Goal: Contribute content: Add original content to the website for others to see

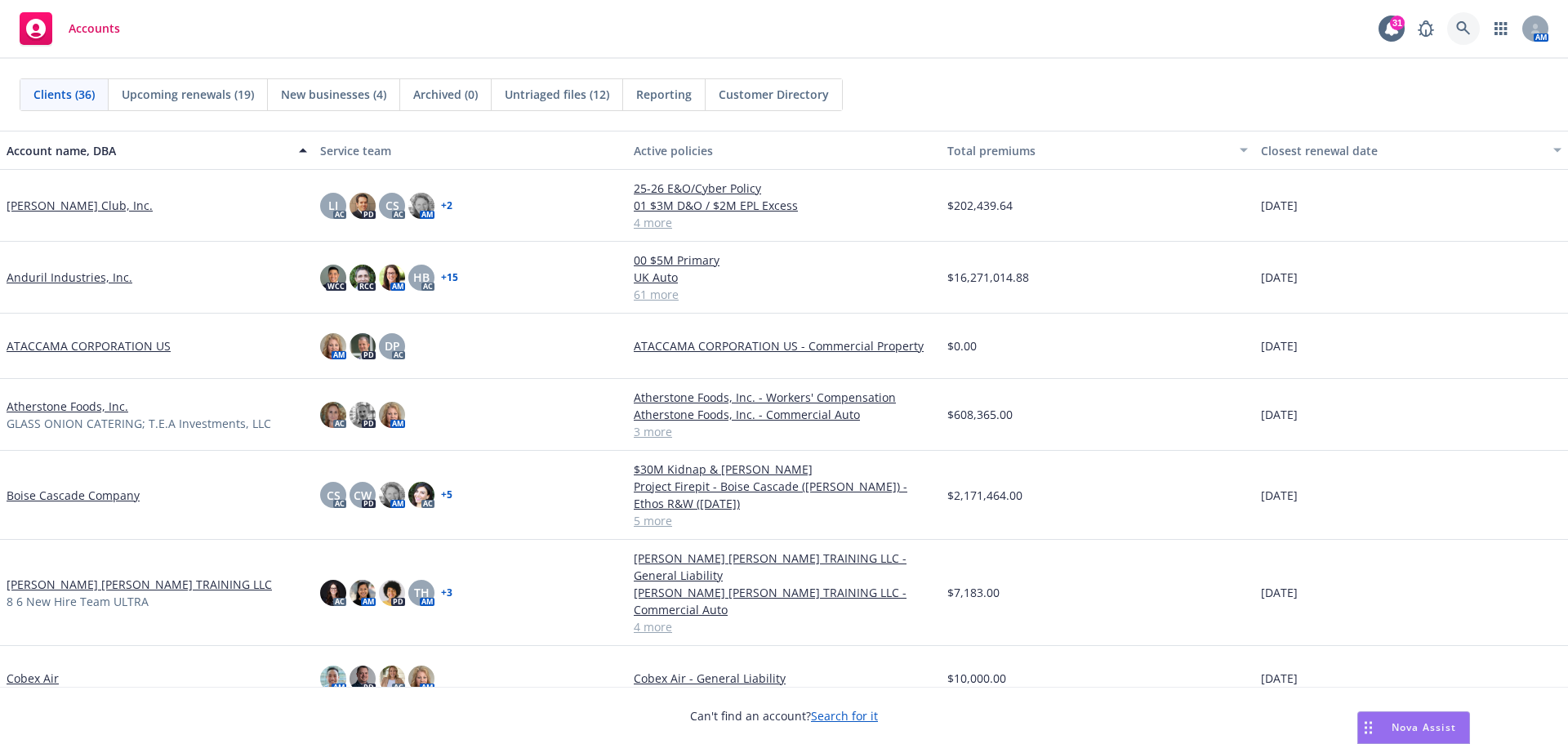
click at [1457, 33] on icon at bounding box center [1464, 29] width 15 height 15
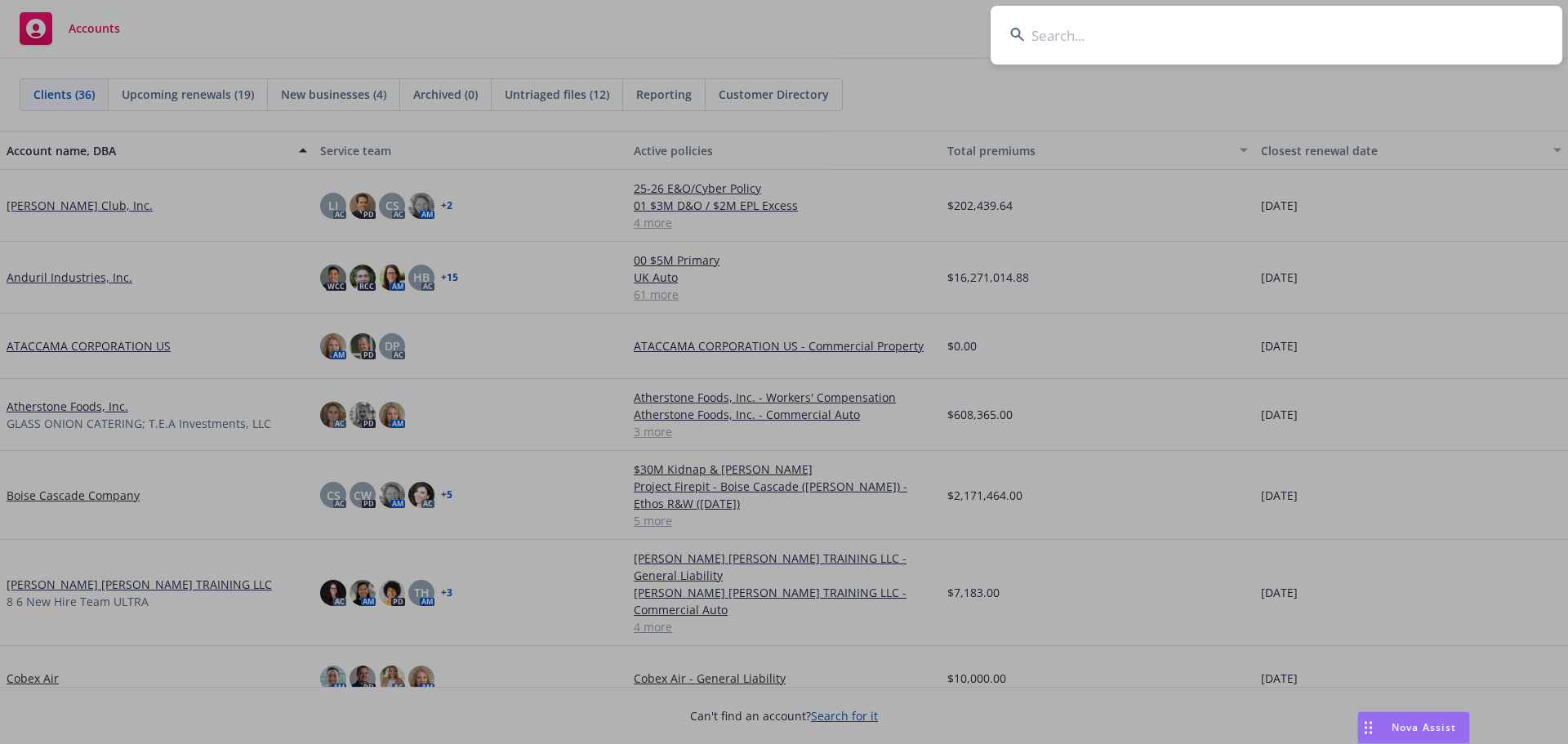
click at [1074, 46] on input at bounding box center [1276, 35] width 572 height 59
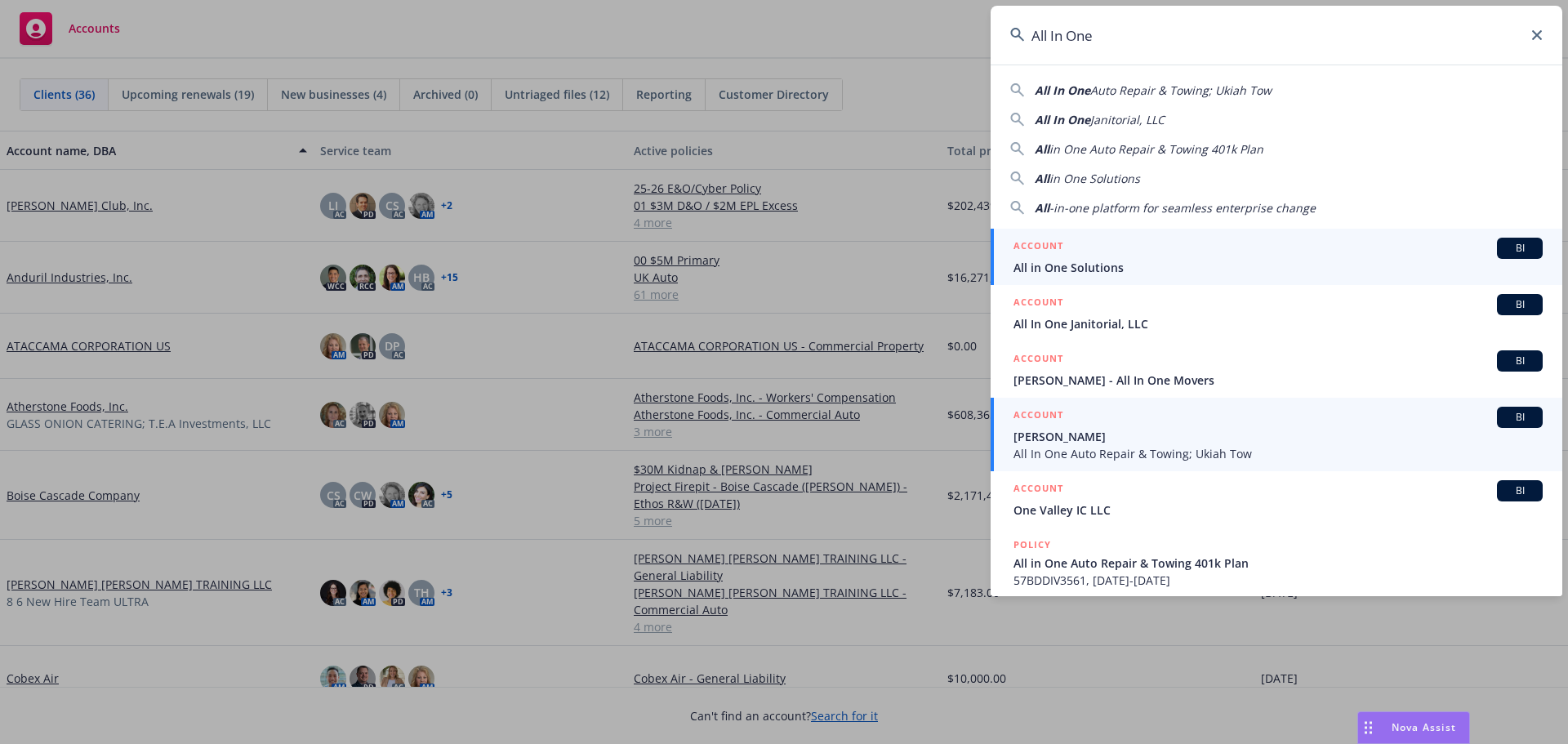
type input "All In One"
click at [1050, 440] on span "Donald Keith Hewett" at bounding box center [1278, 436] width 530 height 17
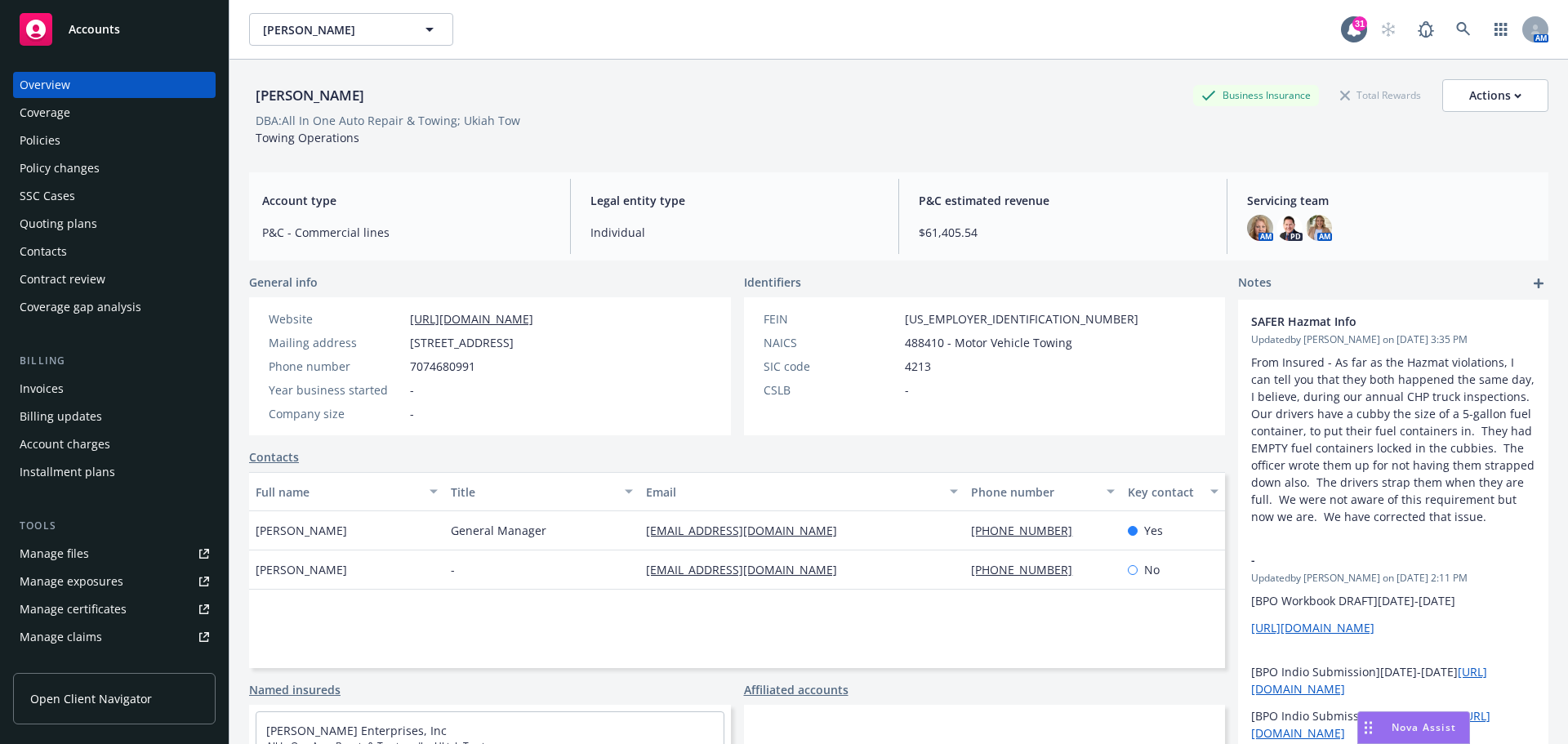
click at [78, 143] on div "Policies" at bounding box center [114, 141] width 189 height 26
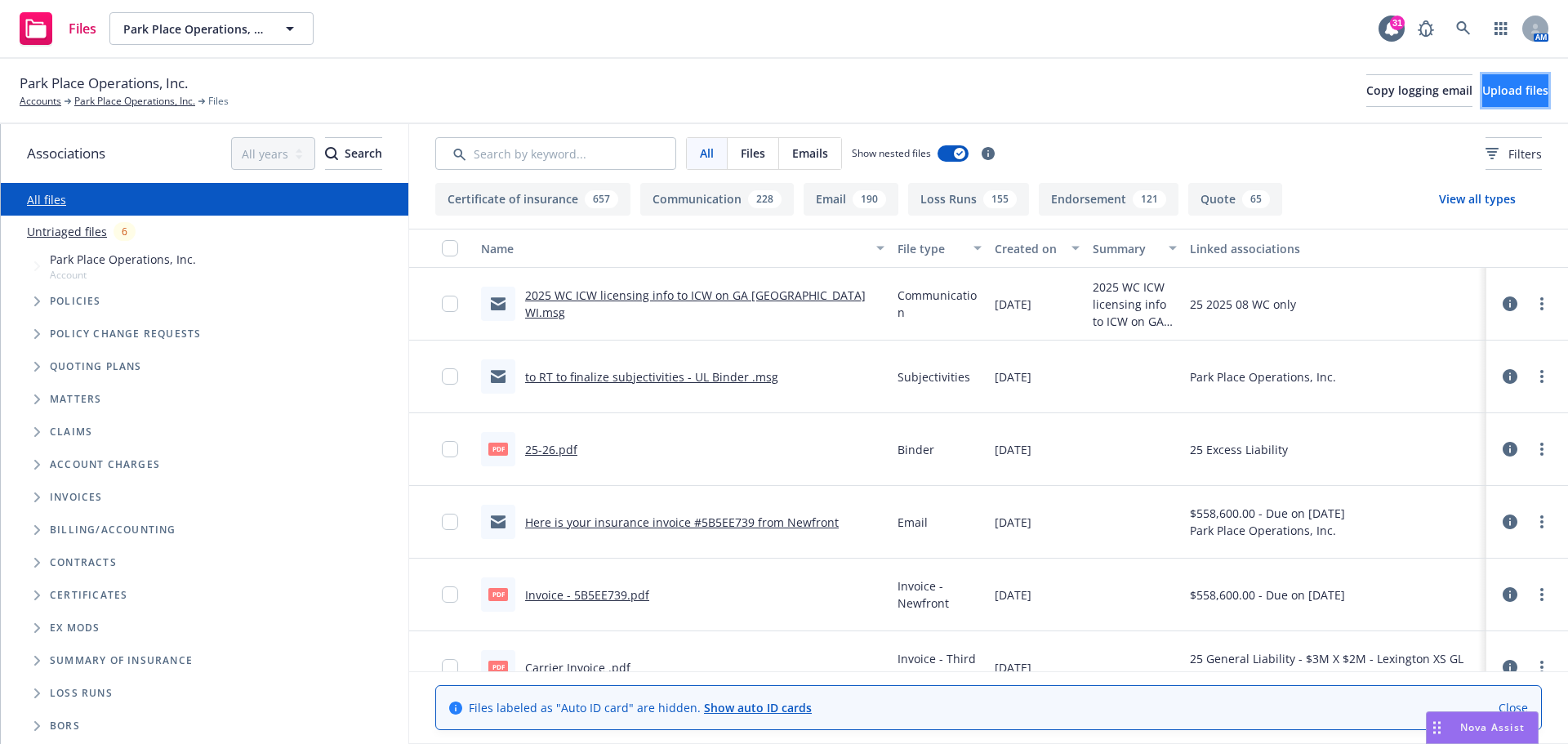
click at [1486, 96] on span "Upload files" at bounding box center [1516, 90] width 66 height 16
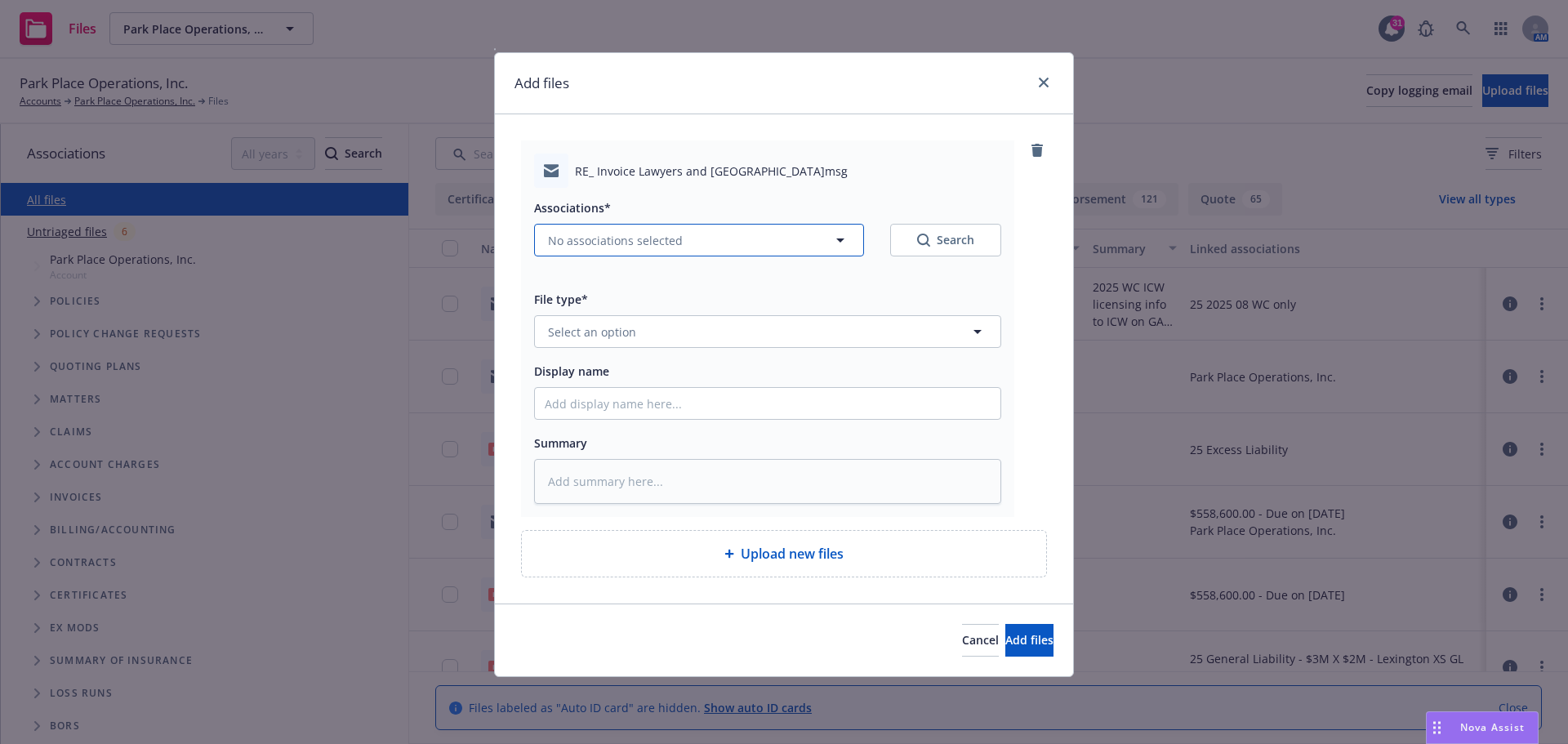
click at [847, 242] on icon "button" at bounding box center [840, 239] width 19 height 19
type textarea "x"
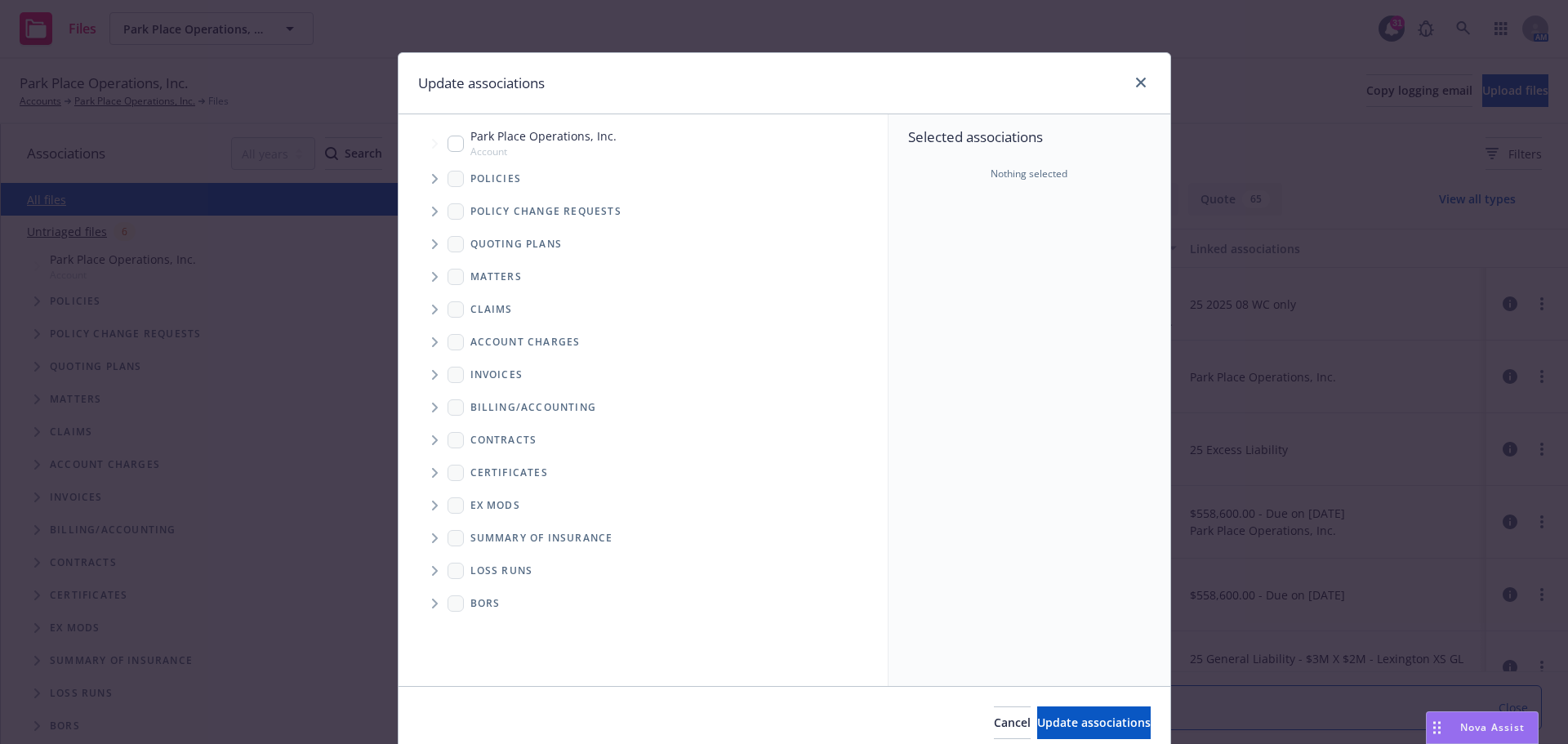
click at [432, 178] on icon "Tree Example" at bounding box center [435, 178] width 6 height 10
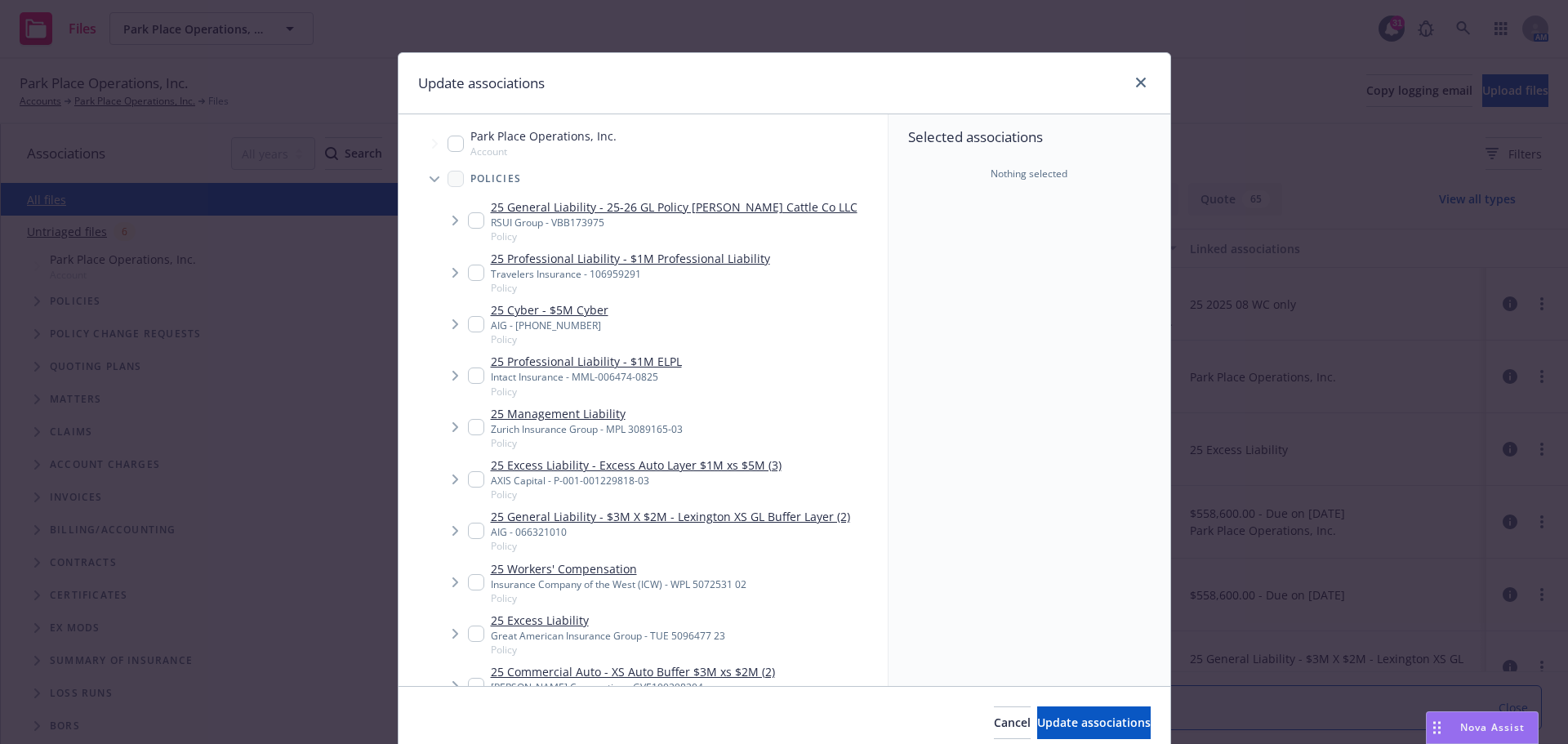
click at [470, 425] on input "Tree Example" at bounding box center [476, 428] width 17 height 17
checkbox input "true"
click at [1037, 725] on button "Update associations" at bounding box center [1093, 723] width 113 height 33
type textarea "x"
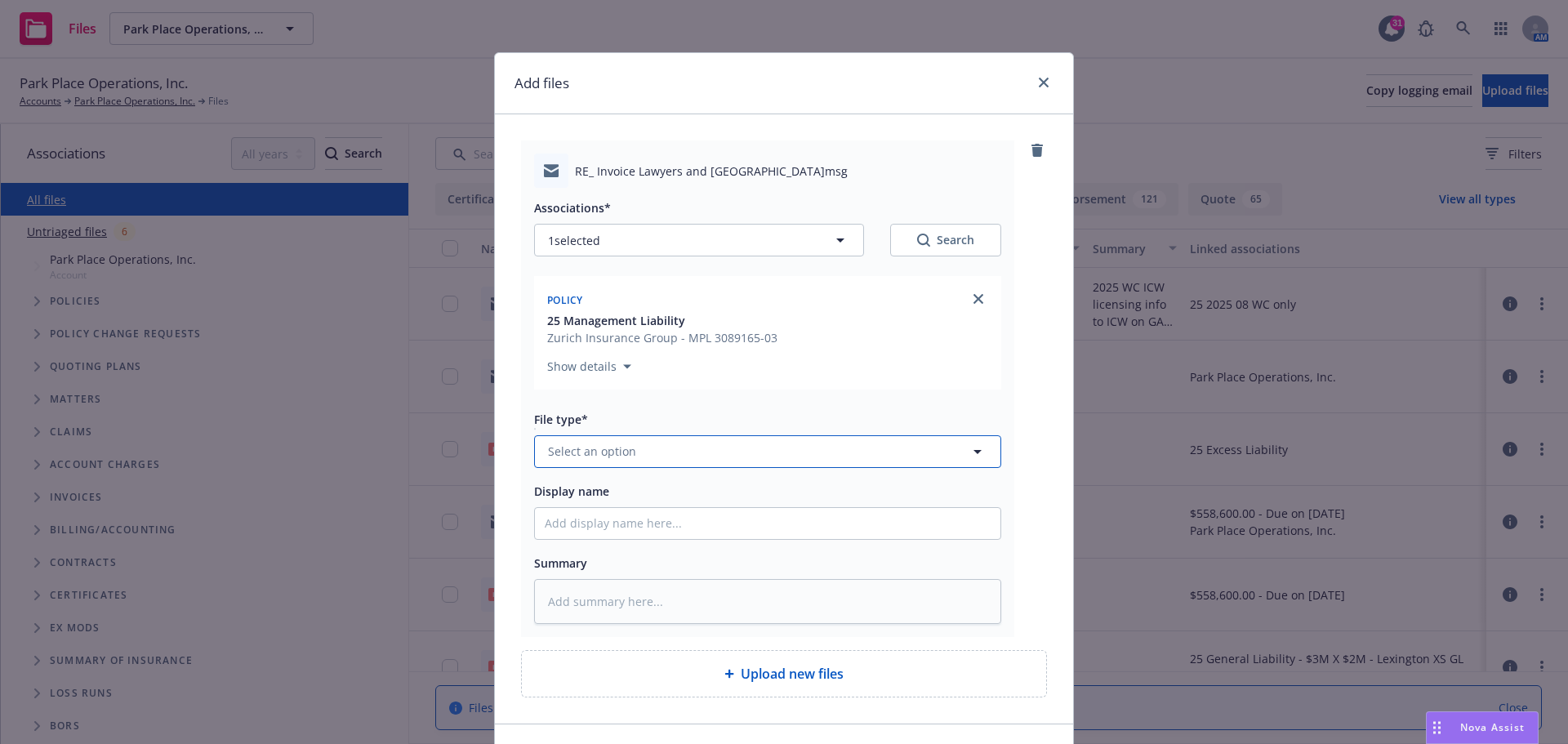
click at [977, 452] on icon "button" at bounding box center [977, 451] width 19 height 19
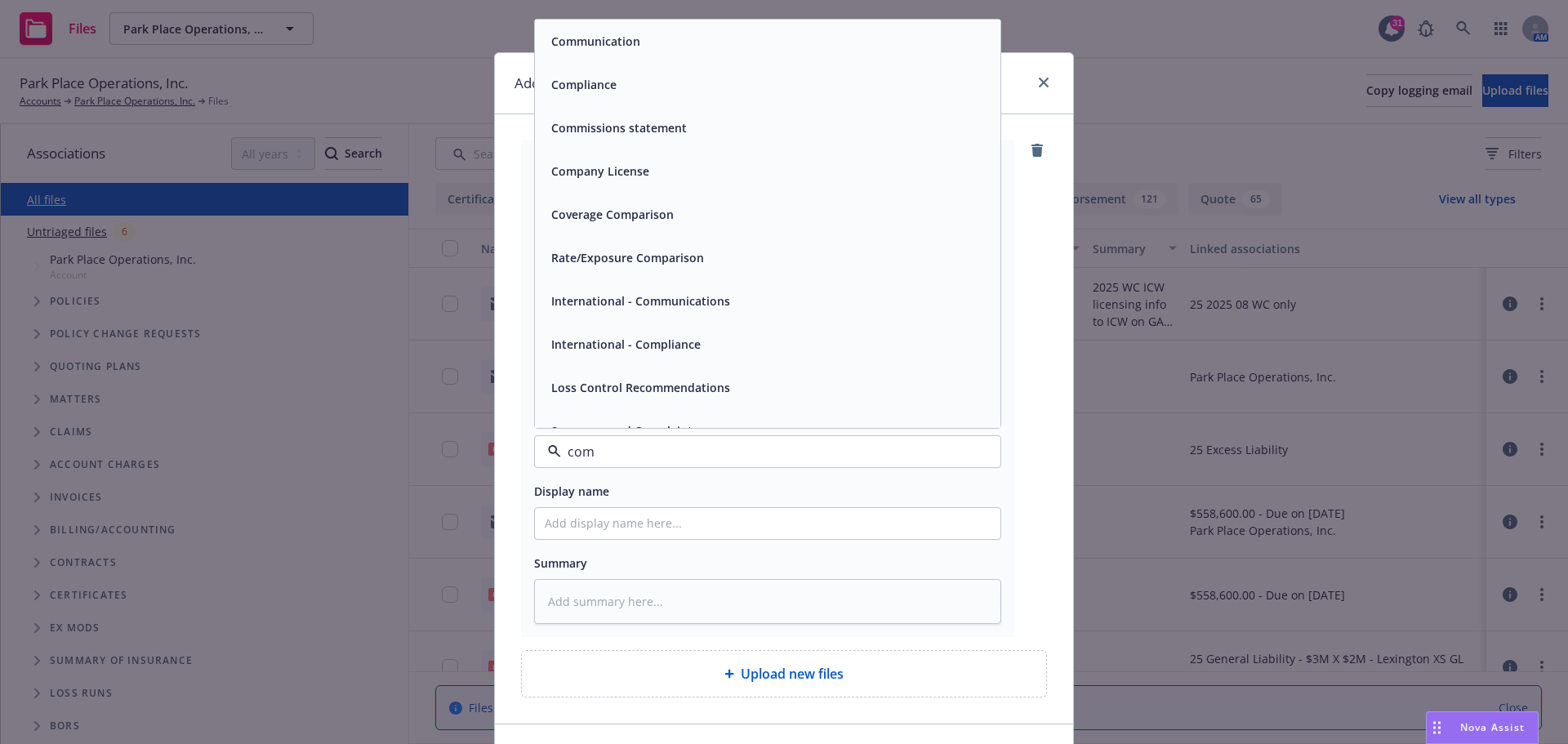
type input "comm"
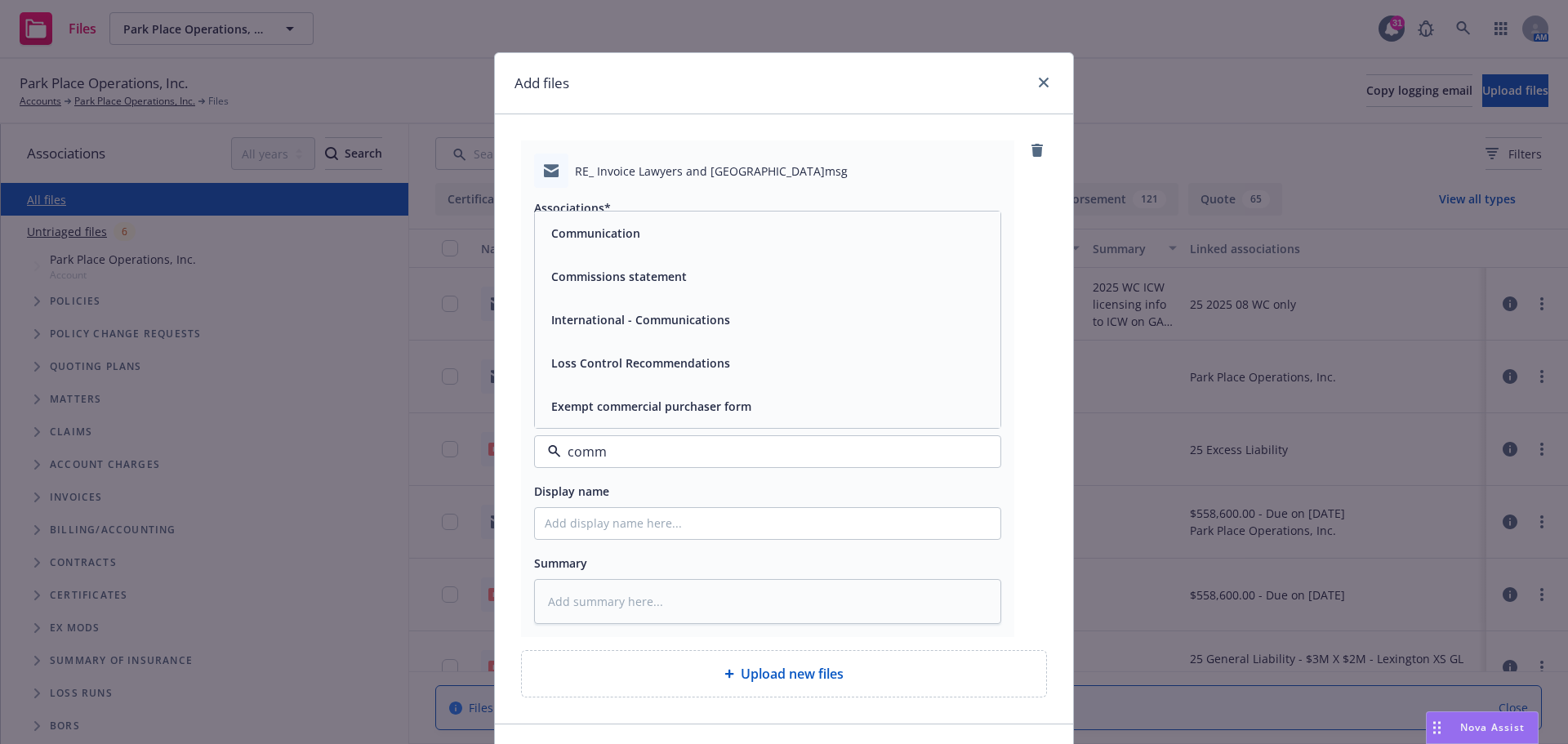
click at [603, 241] on span "Communication" at bounding box center [595, 233] width 89 height 17
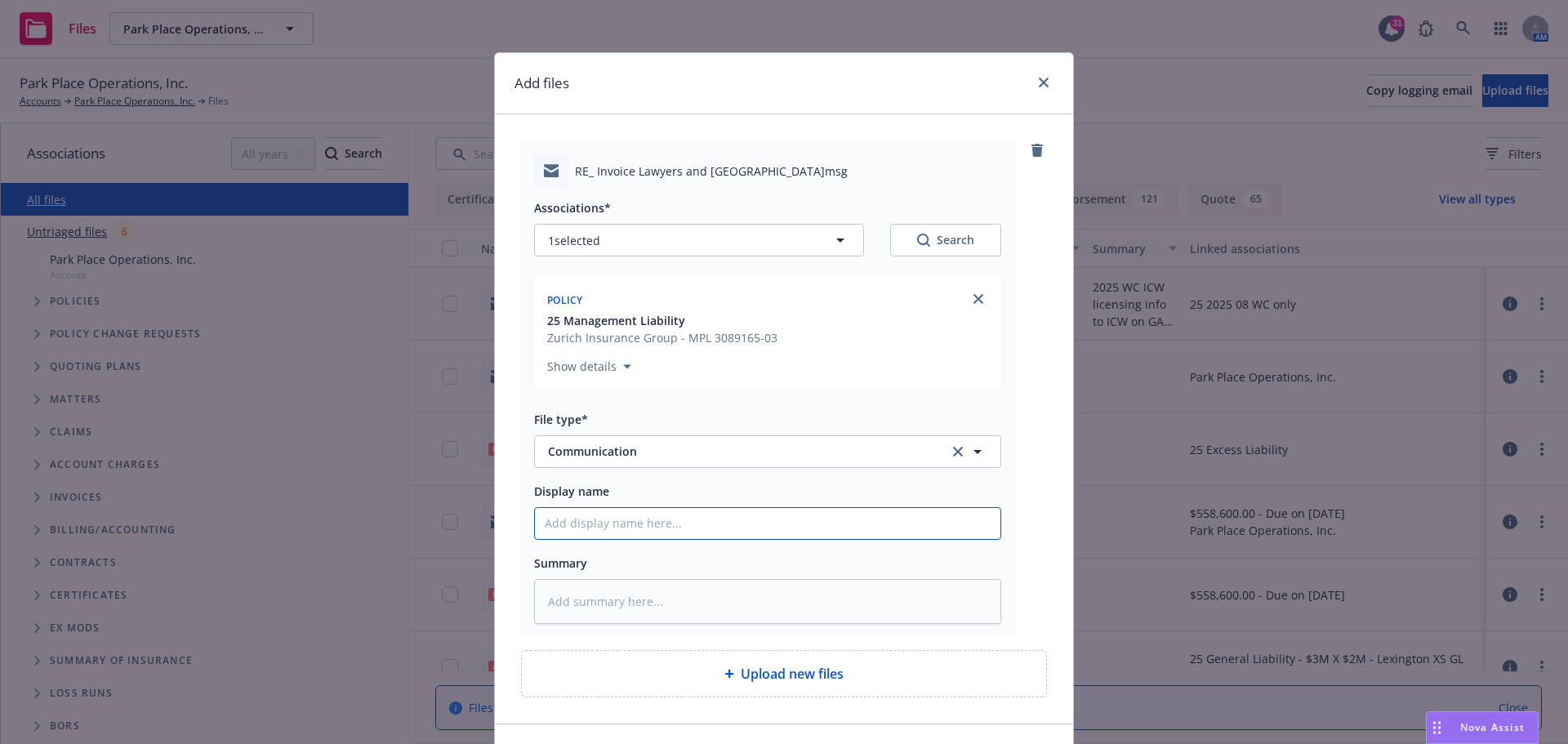
click at [571, 528] on input "Display name" at bounding box center [768, 523] width 465 height 31
type textarea "x"
type input "2"
type textarea "x"
type input "20"
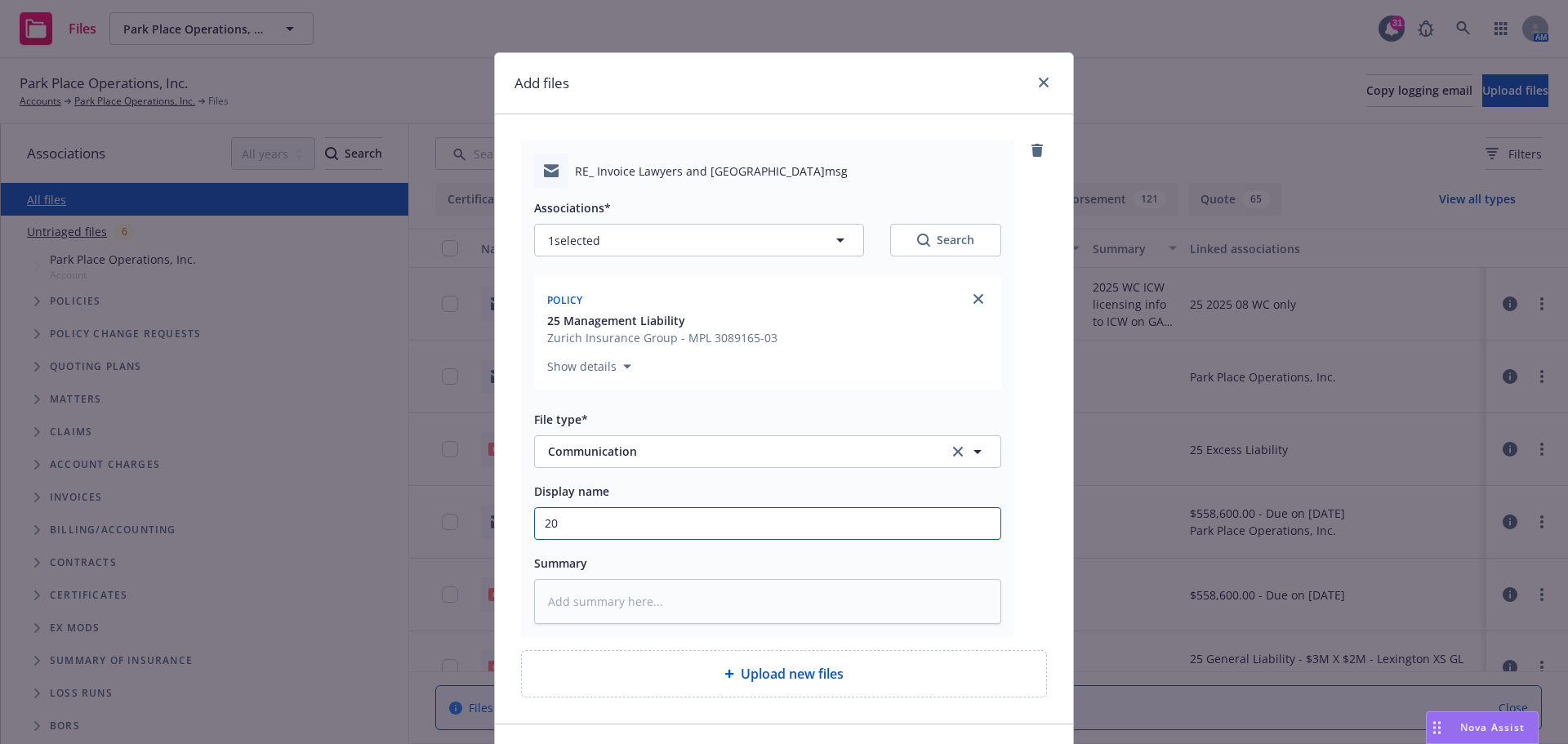
type textarea "x"
type input "202"
type textarea "x"
type input "2025"
type textarea "x"
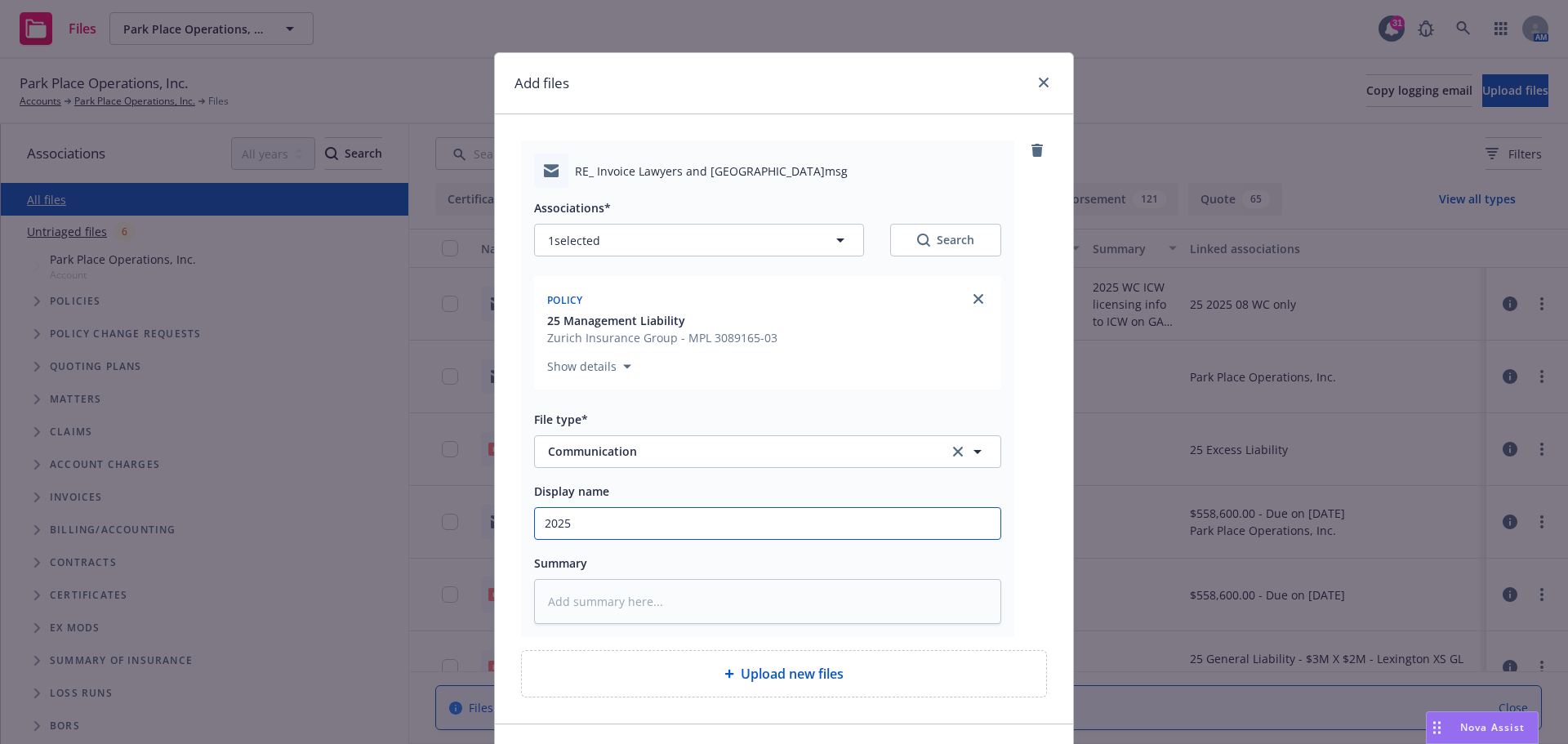
type input "2025"
type textarea "x"
type input "2025 M"
type textarea "x"
type input "2025 Ma"
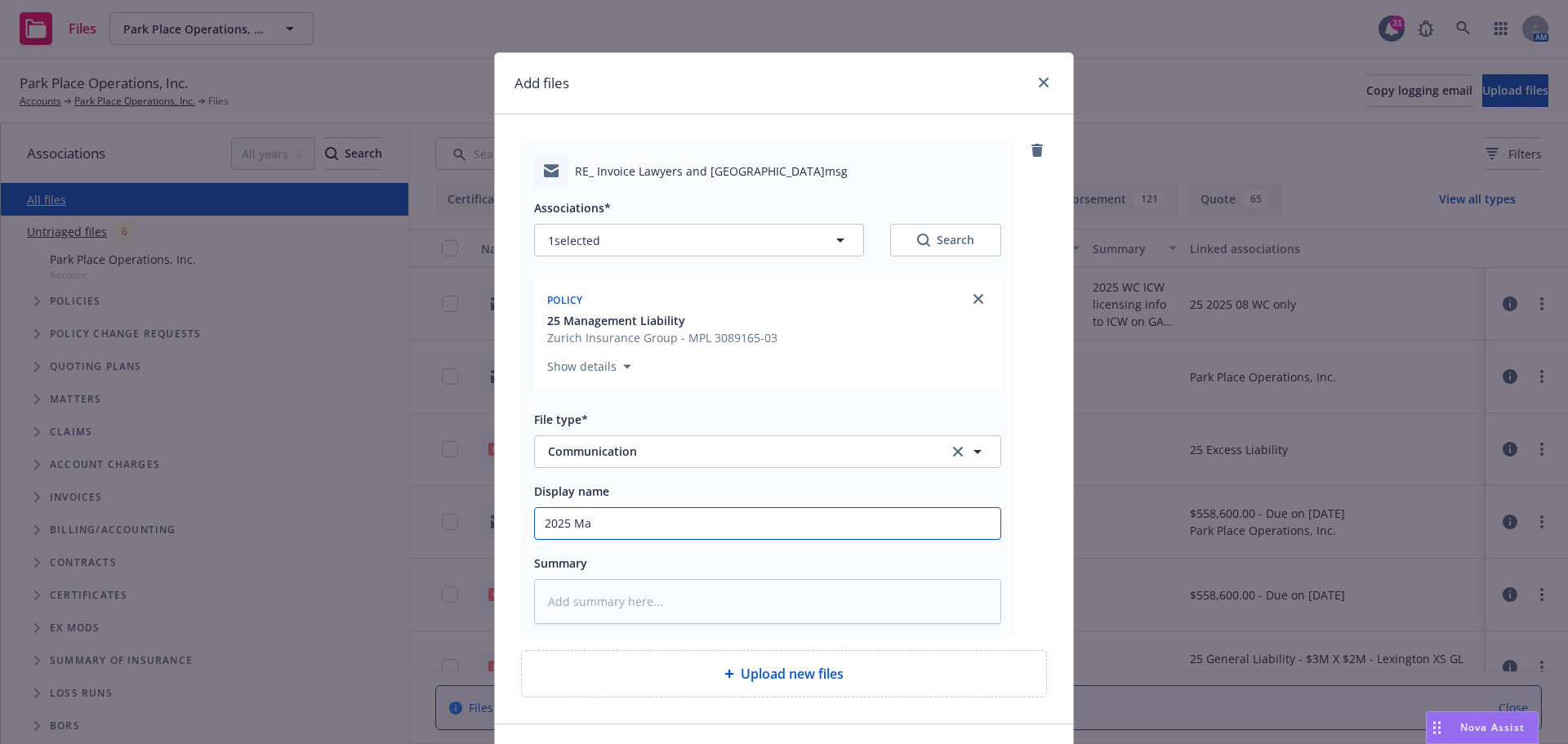
type textarea "x"
type input "2025 Man"
type textarea "x"
type input "2025 Mana"
type textarea "x"
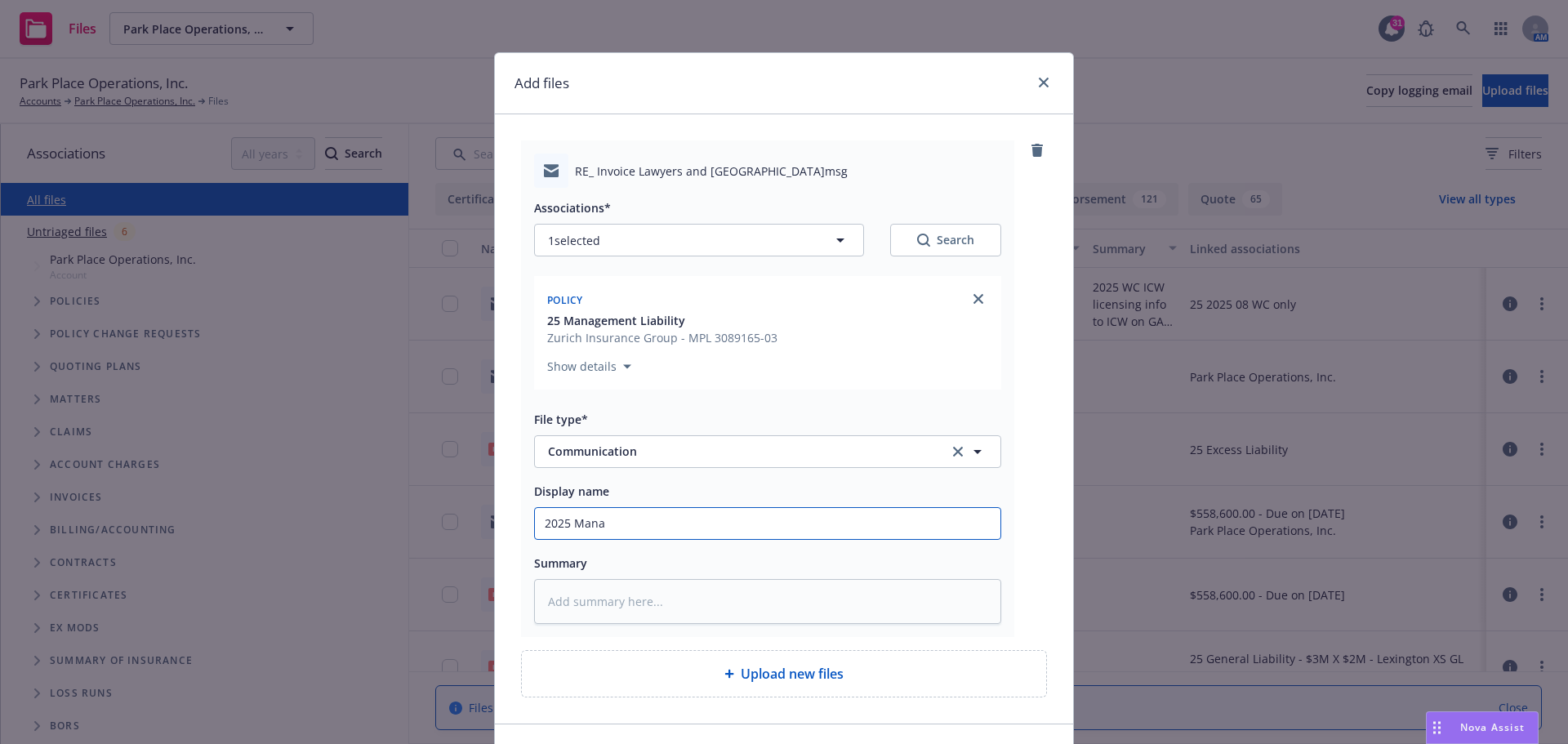
type input "2025 Manag"
type textarea "x"
type input "2025 Manage"
type textarea "x"
type input "2025 Managem"
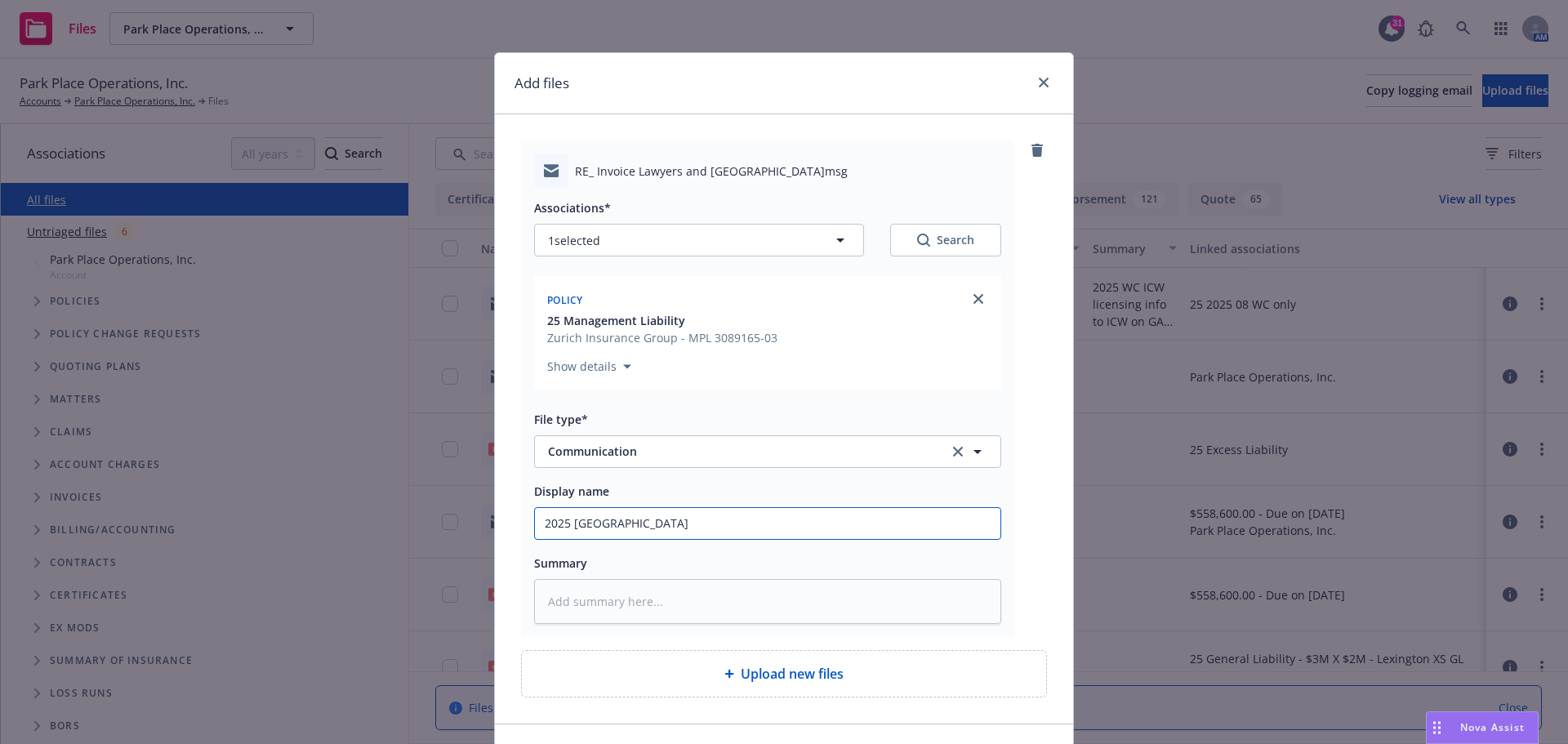
type textarea "x"
type input "2025 Manageme"
type textarea "x"
type input "2025 Managemen"
type textarea "x"
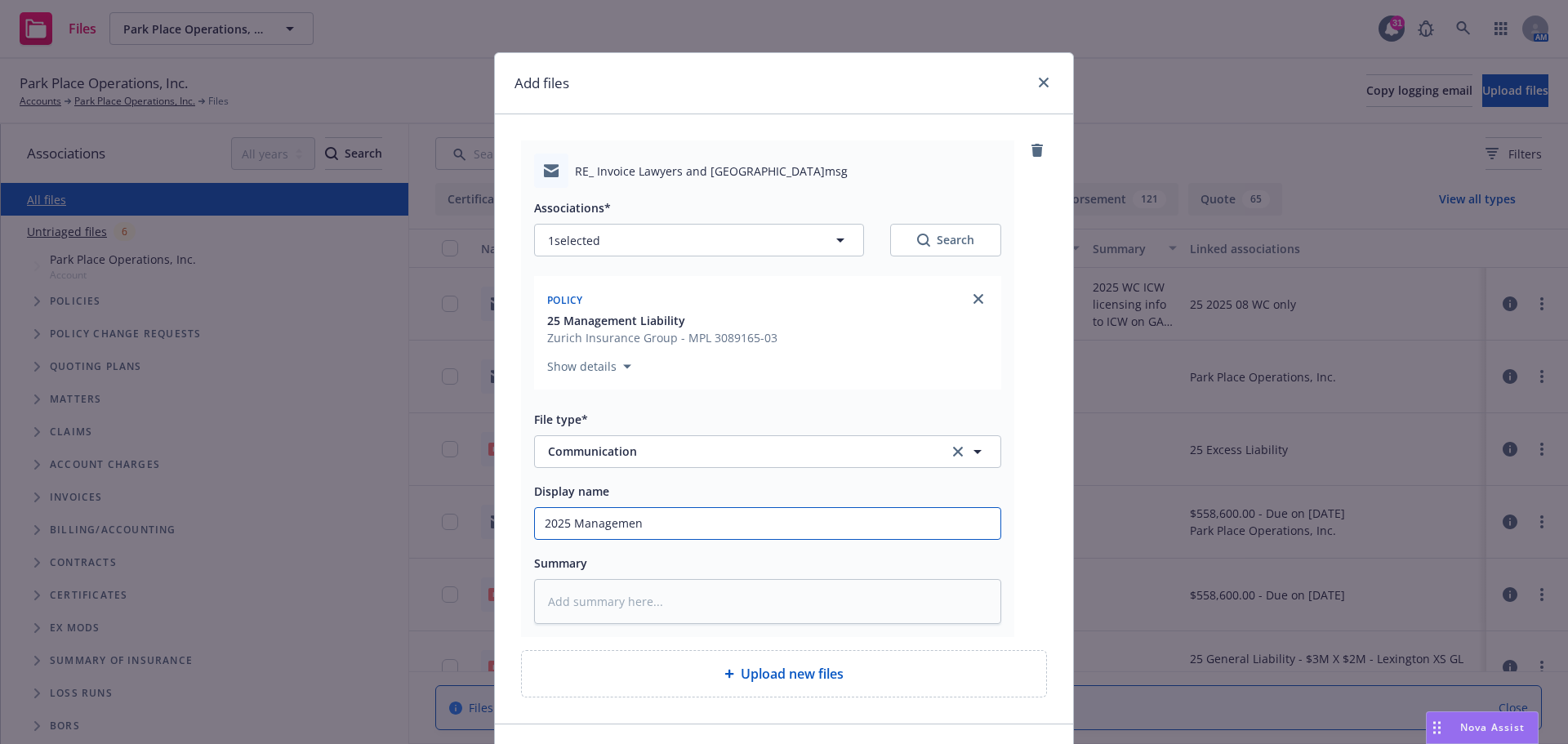
type input "2025 Management"
type textarea "x"
type input "2025 Management"
type textarea "x"
type input "2025 Management L"
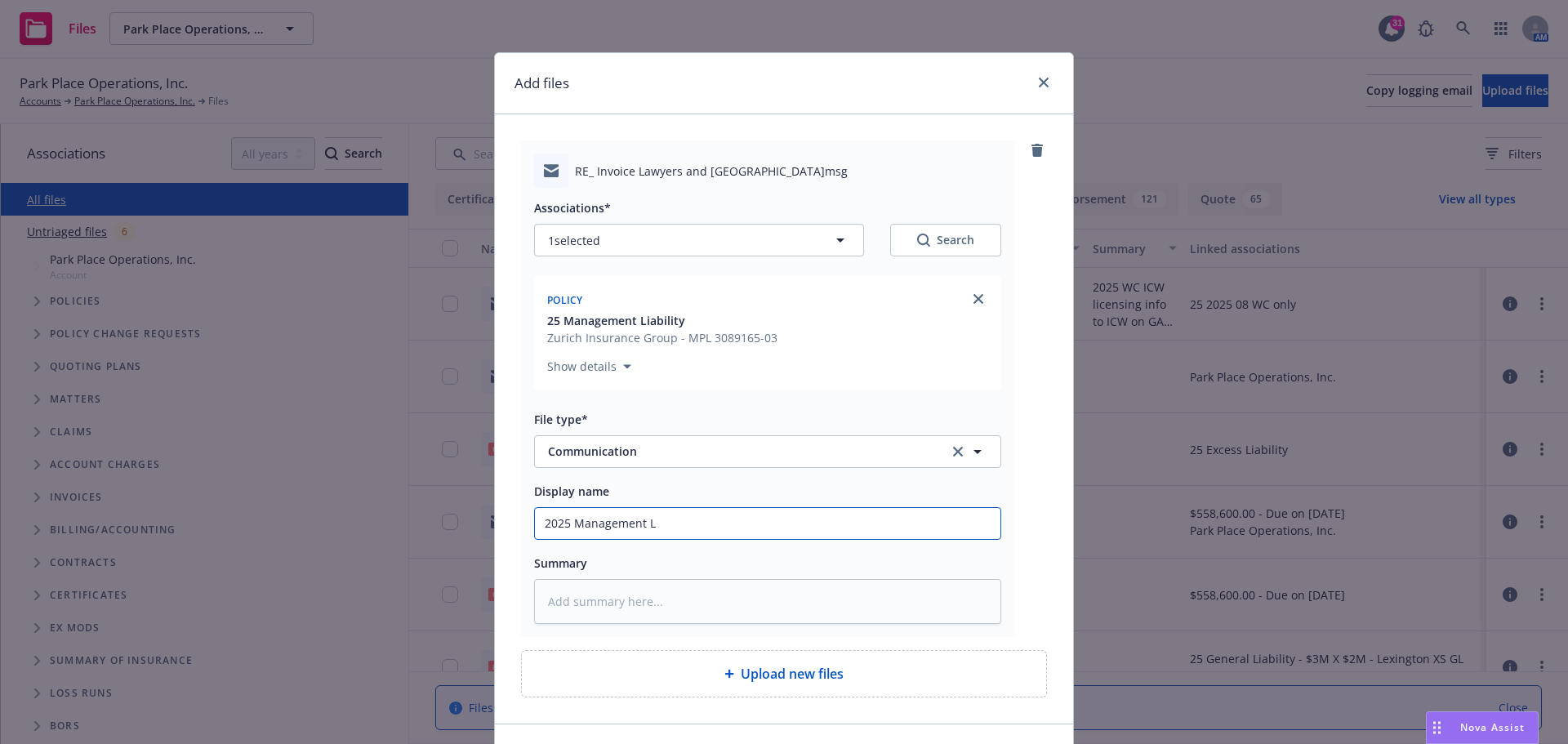
type textarea "x"
type input "2025 Management Li"
type textarea "x"
type input "2025 Management Lia"
type textarea "x"
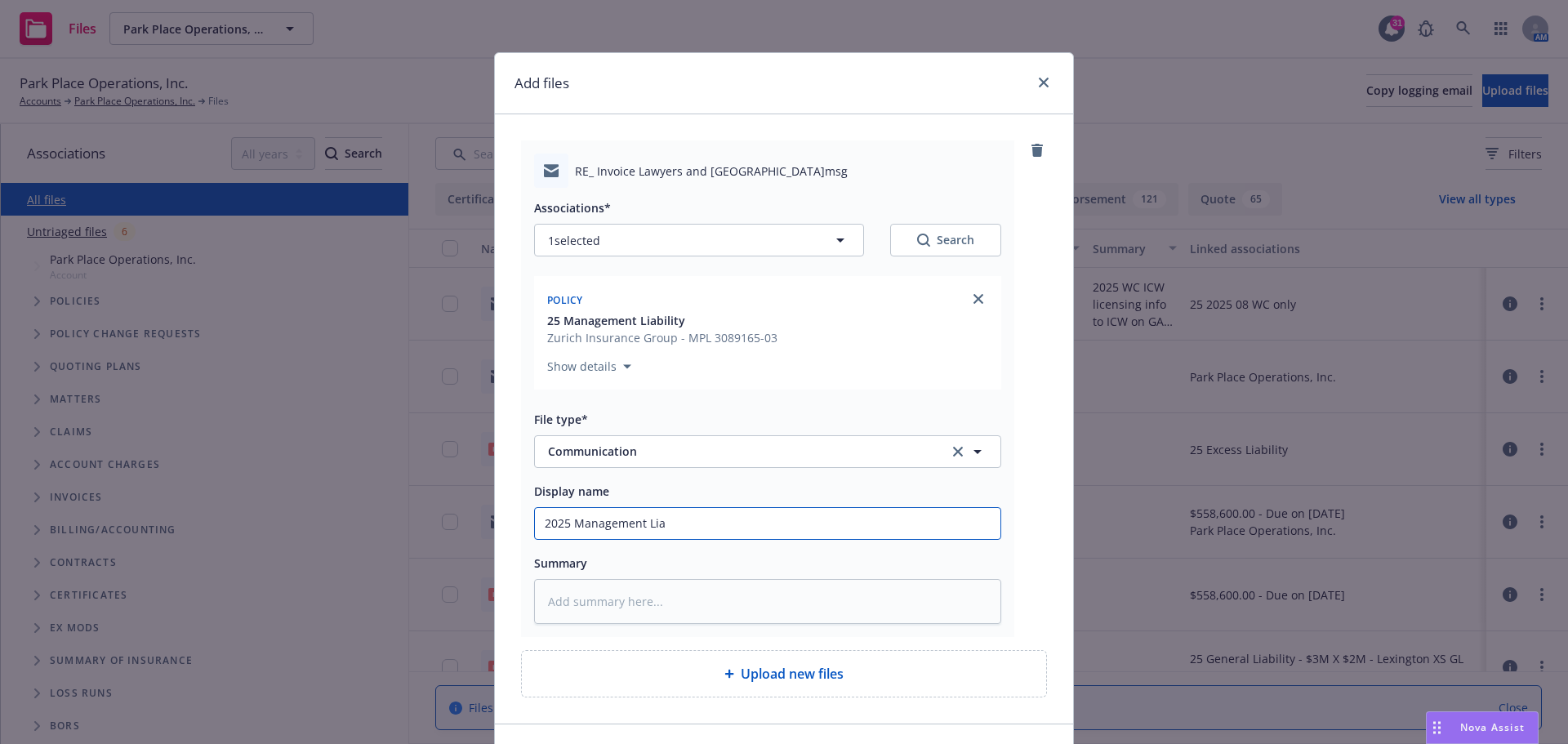
type input "2025 Management Liab"
type textarea "x"
type input "2025 Management Liab"
type textarea "x"
type input "2025 Management Liab p"
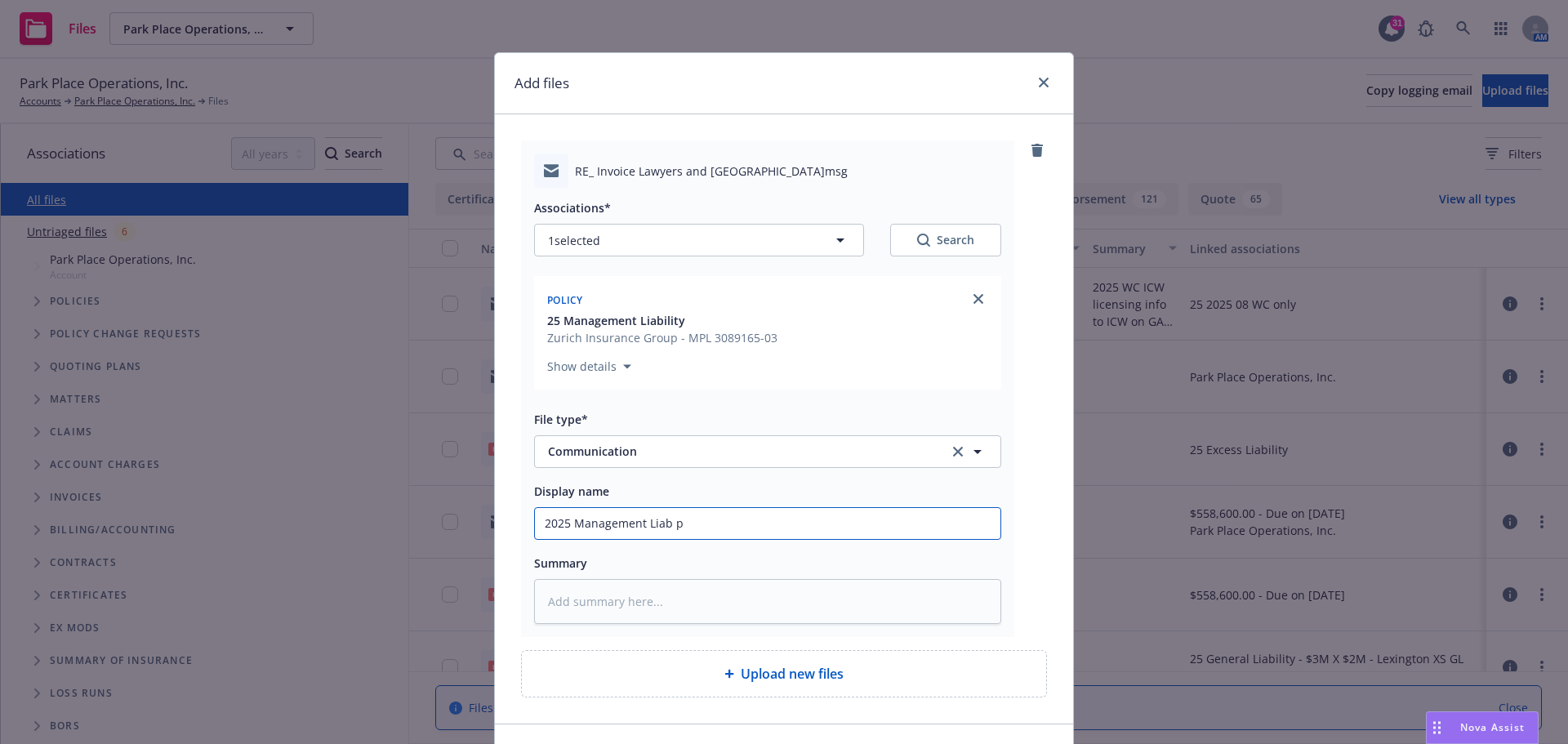
type textarea "x"
type input "2025 Management Liab pr"
type textarea "x"
type input "2025 Management Liab pre"
type textarea "x"
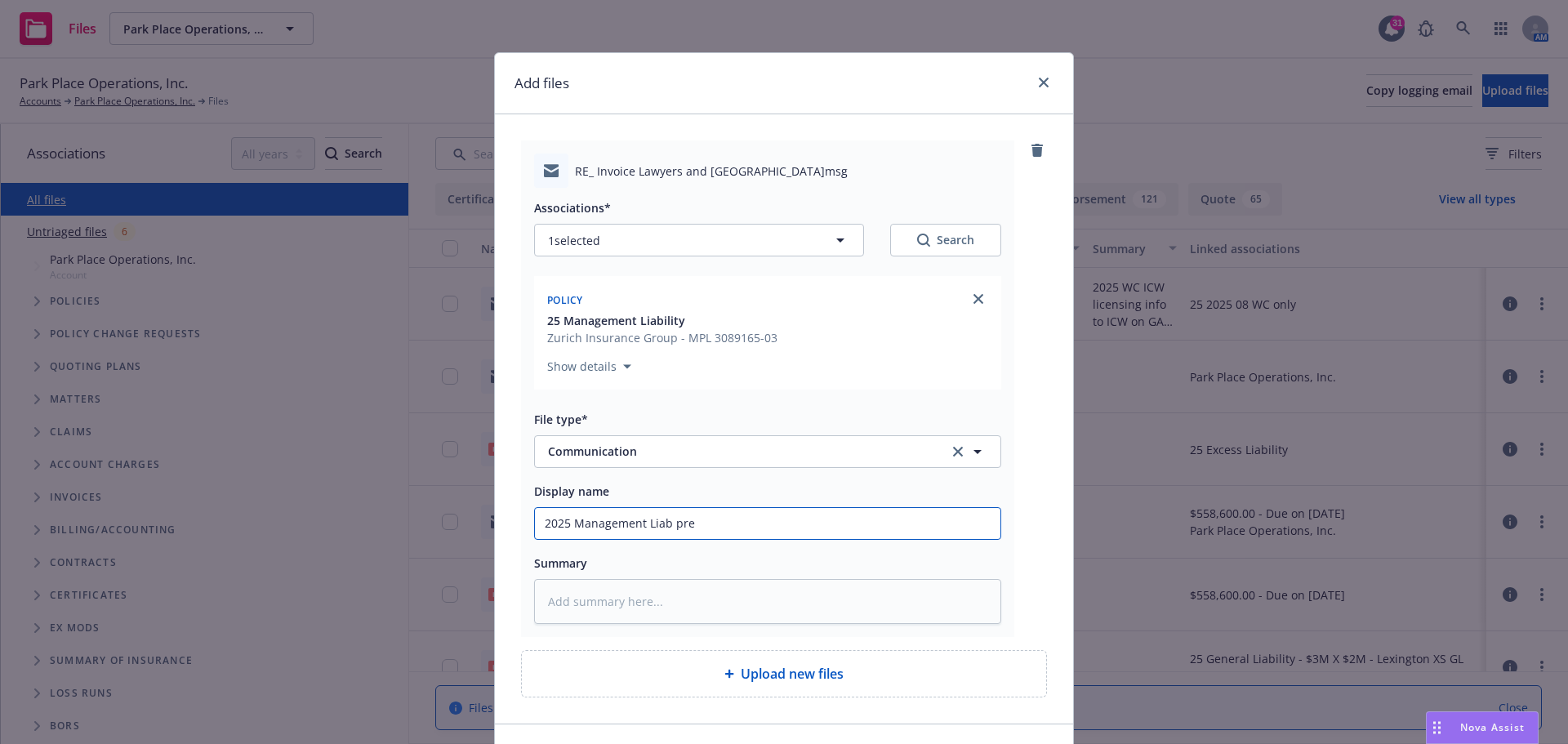
type input "2025 Management Liab prem"
type textarea "x"
type input "2025 Management Liab premu"
type textarea "x"
type input "2025 Management Liab premum"
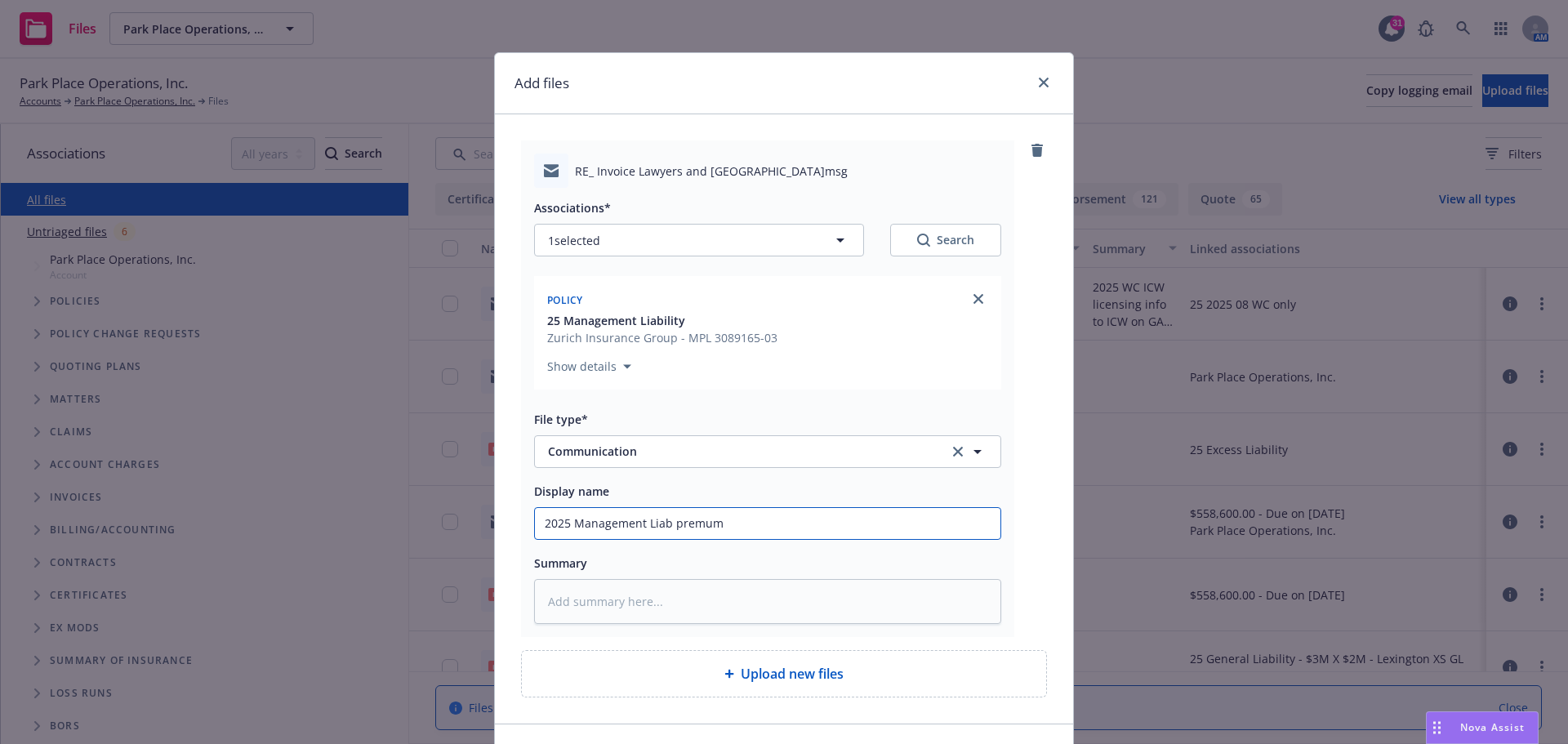
type textarea "x"
type input "2025 Management Liab premum"
type textarea "x"
type input "2025 Management Liab premum b"
type textarea "x"
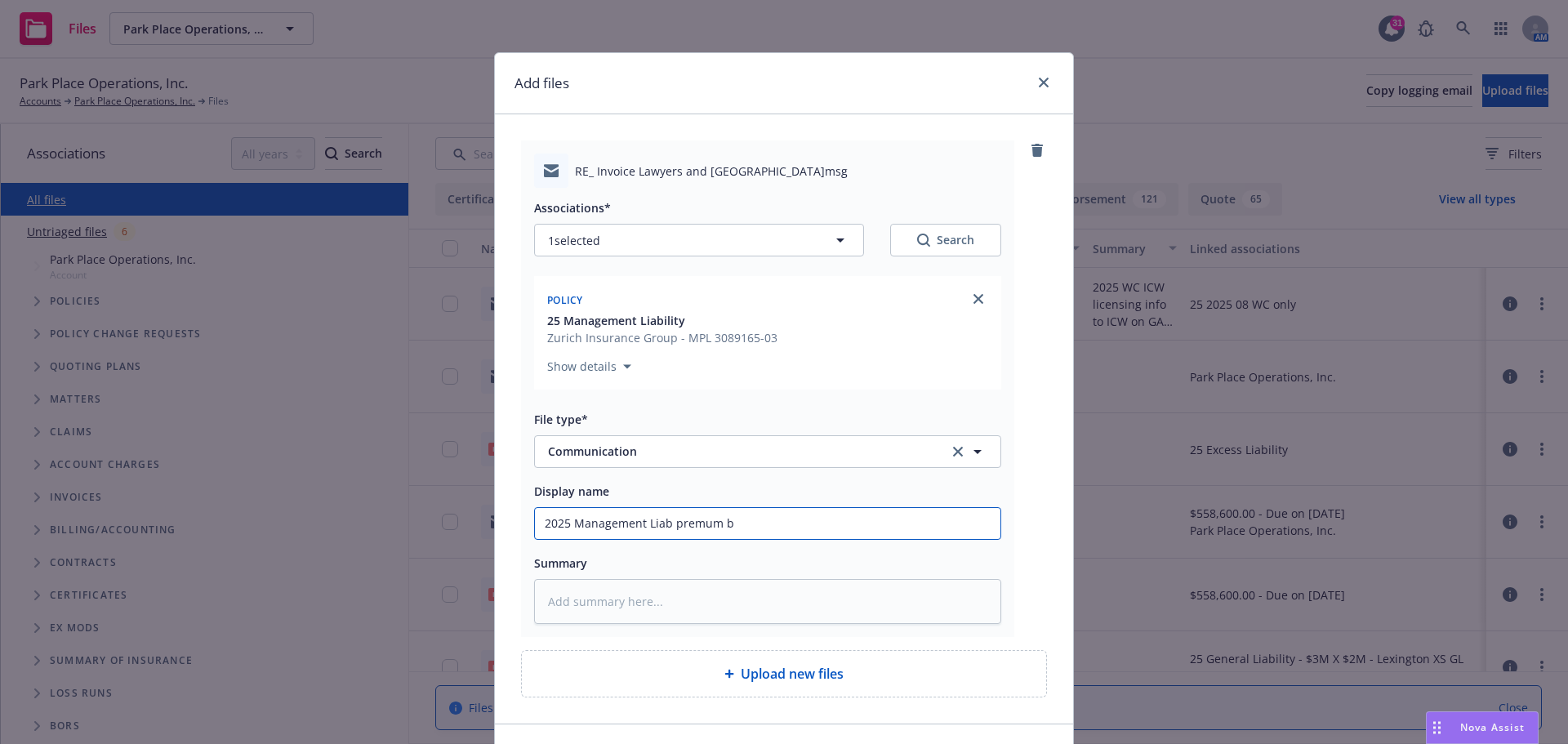
type input "2025 Management Liab premum br"
type textarea "x"
type input "2025 Management Liab premum bre"
type textarea "x"
type input "2025 Management Liab premum brea"
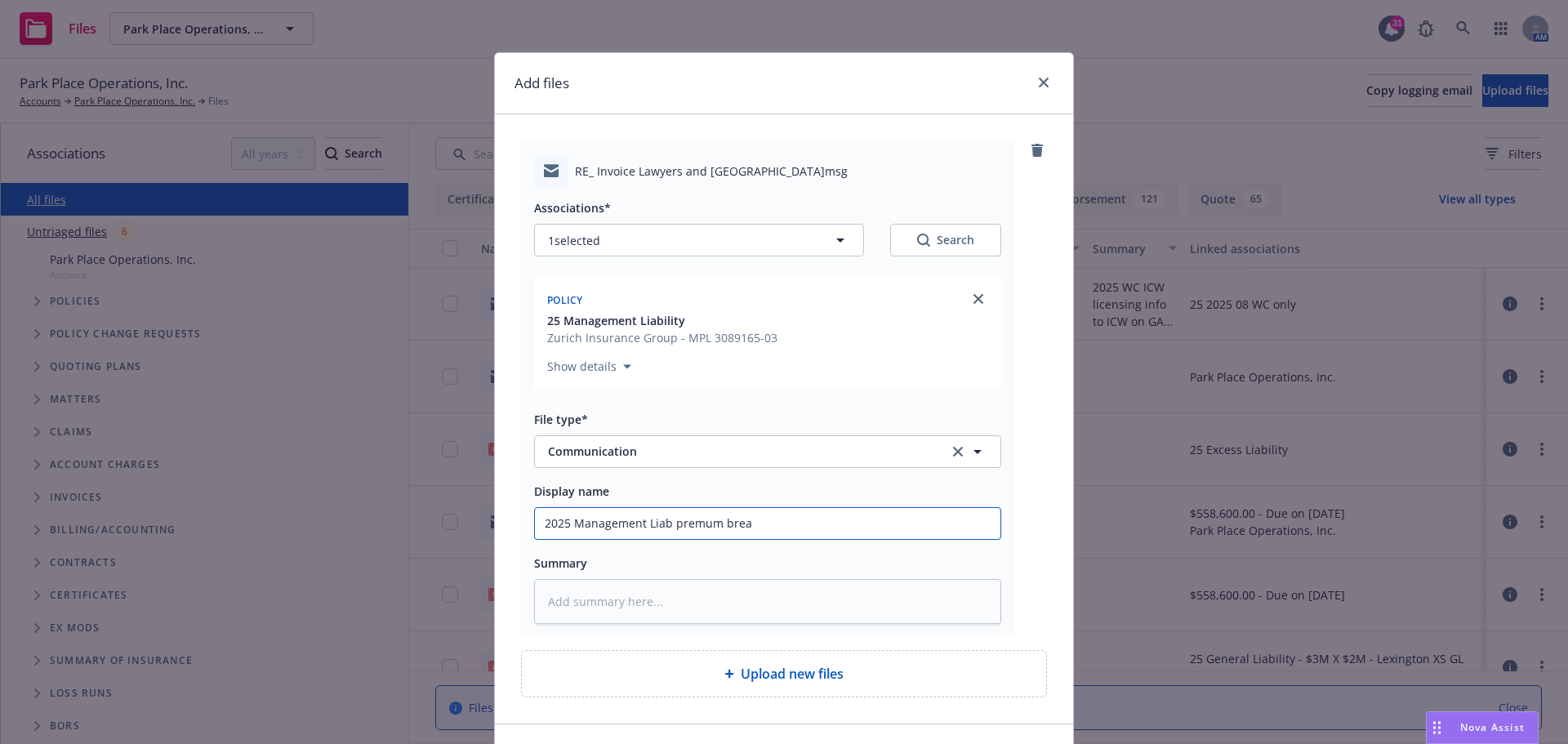
type textarea "x"
type input "2025 Management Liab premum break"
type textarea "x"
type input "2025 Management Liab premum breakd"
type textarea "x"
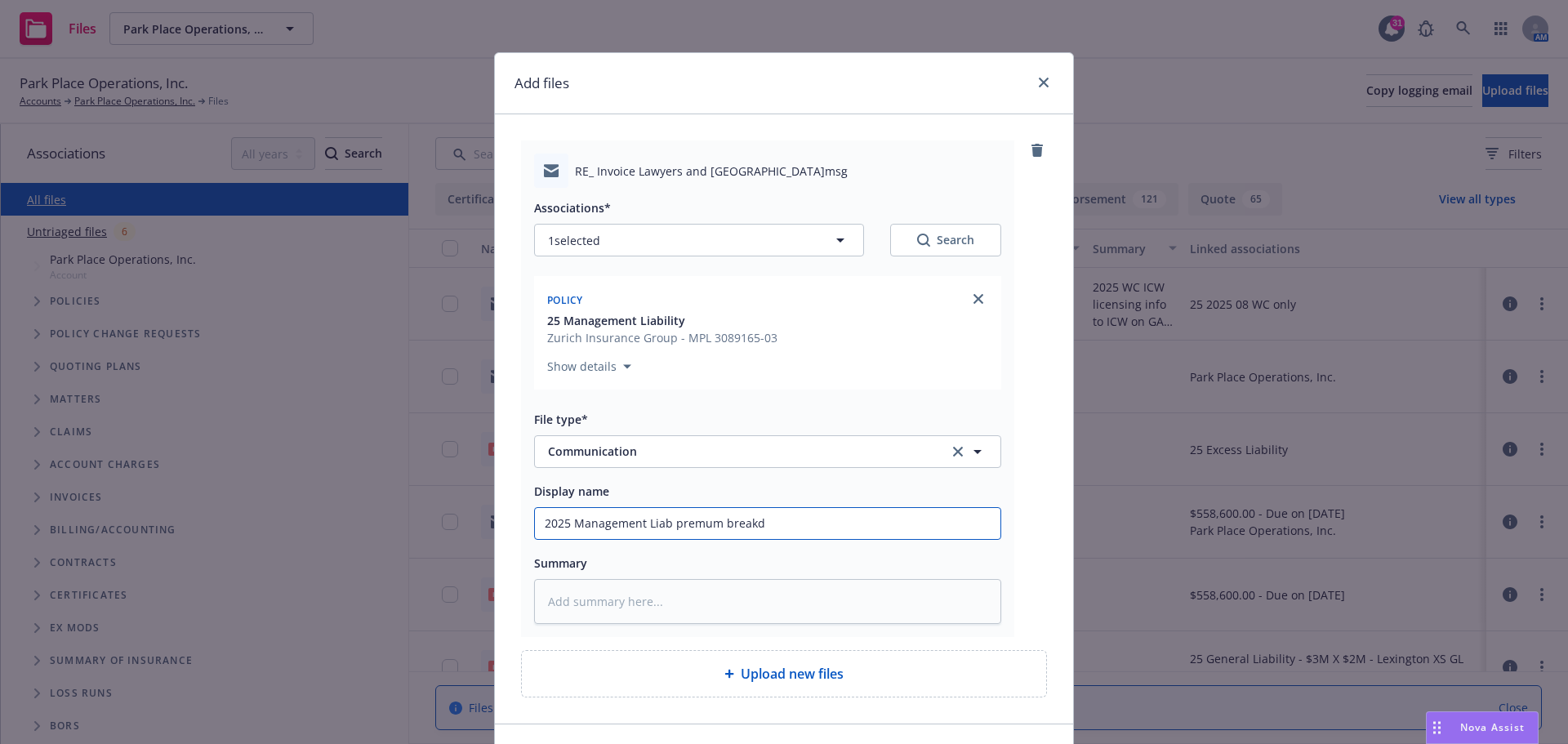
type input "2025 Management Liab premum breakdo"
type textarea "x"
type input "2025 Management Liab premum breakdow"
type textarea "x"
drag, startPoint x: 536, startPoint y: 522, endPoint x: 795, endPoint y: 522, distance: 259.0
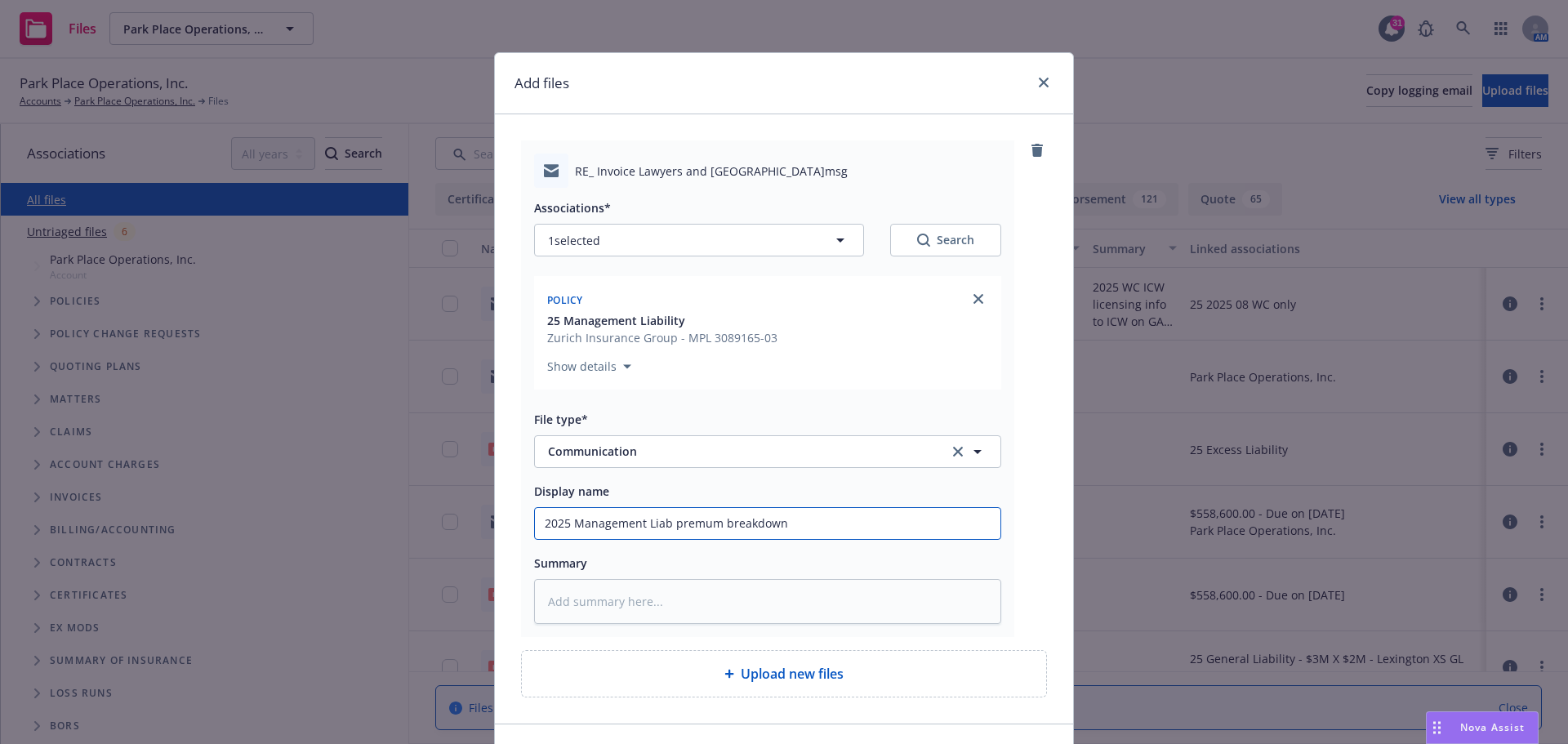
click at [795, 522] on input "2025 Management Liab premum breakdown" at bounding box center [768, 523] width 465 height 31
type input "2025 Management Liab premum breakdown"
click at [553, 602] on textarea at bounding box center [768, 601] width 467 height 45
paste textarea "2025 Management Liab premum breakdown"
type textarea "x"
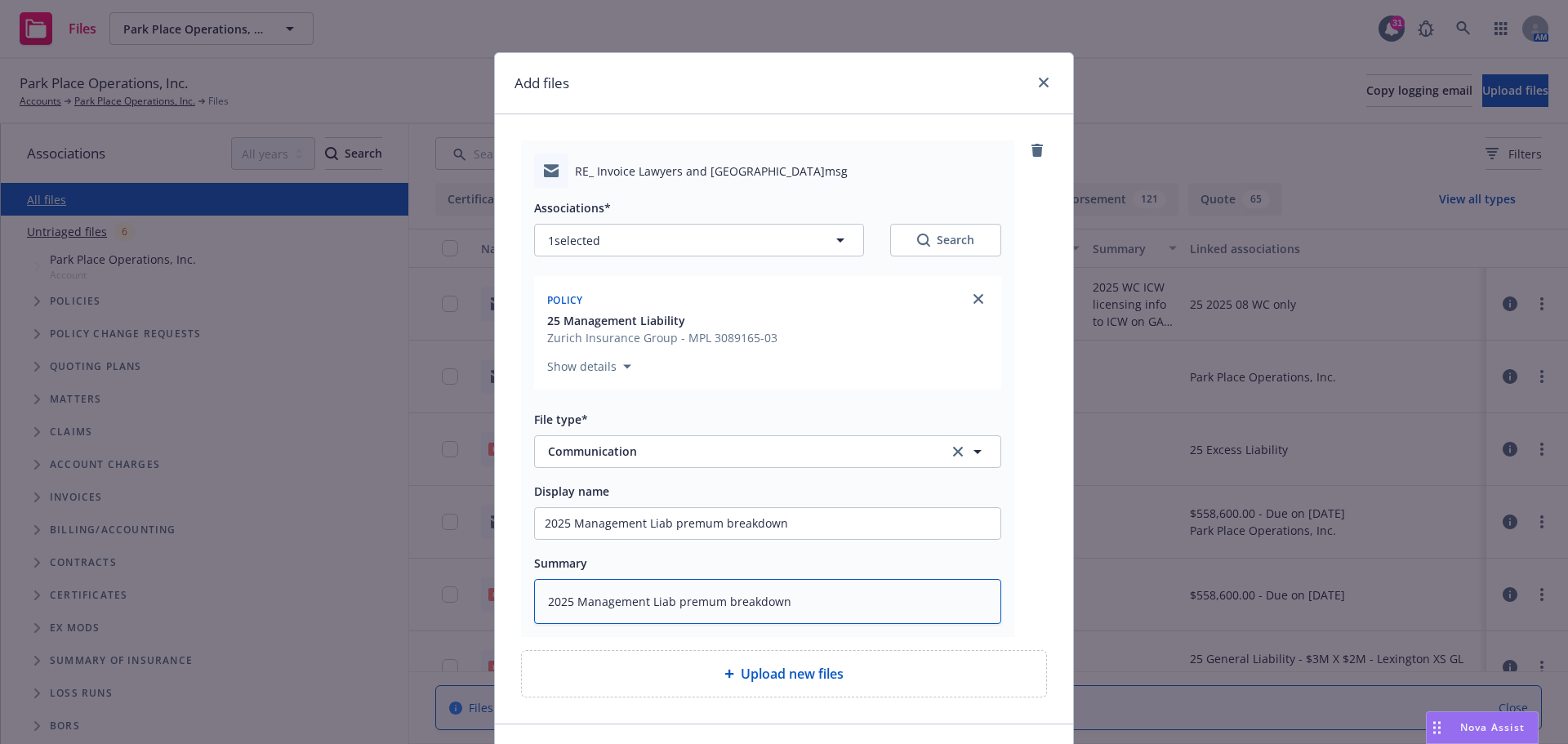
type textarea "2025 Management Liab premum breakdown"
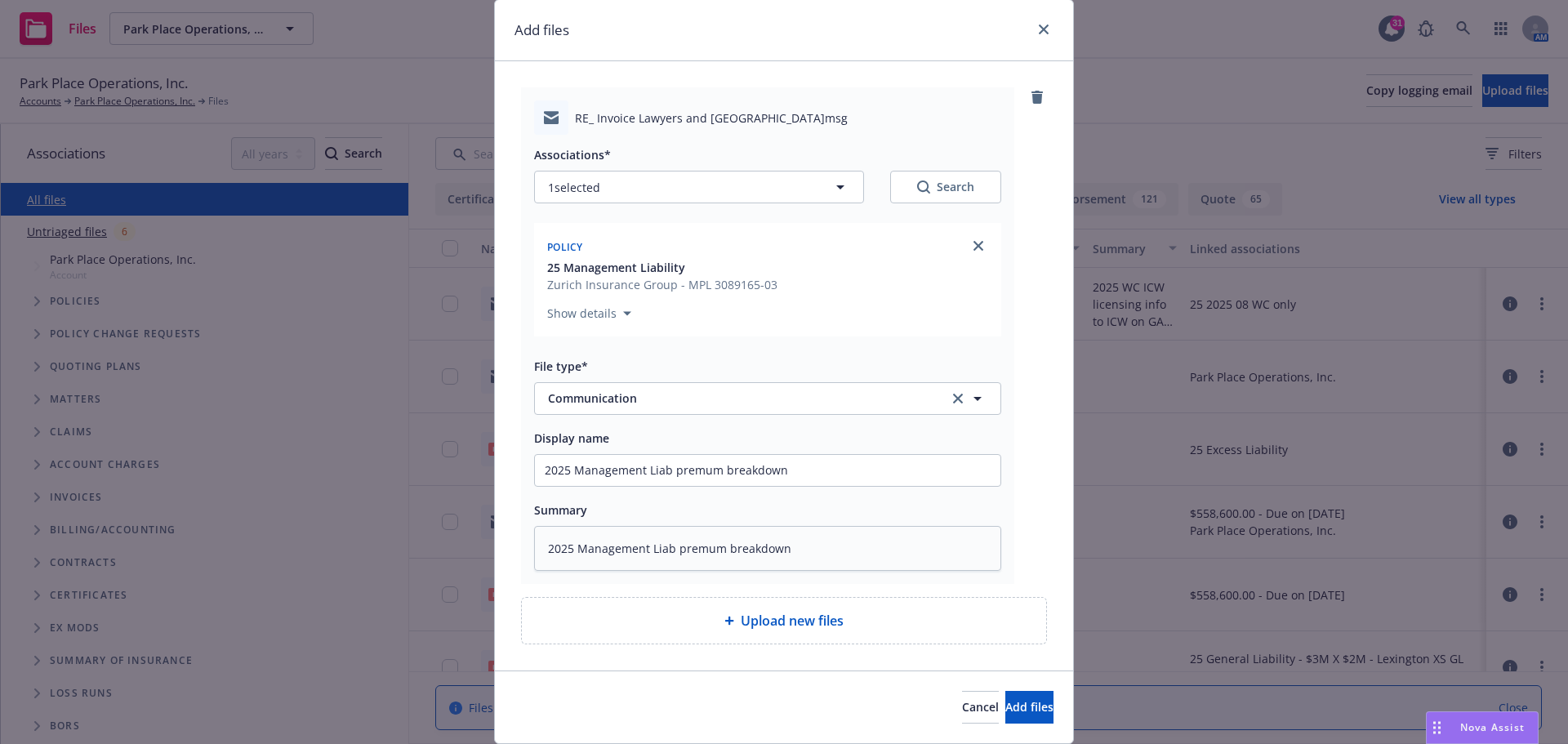
scroll to position [106, 0]
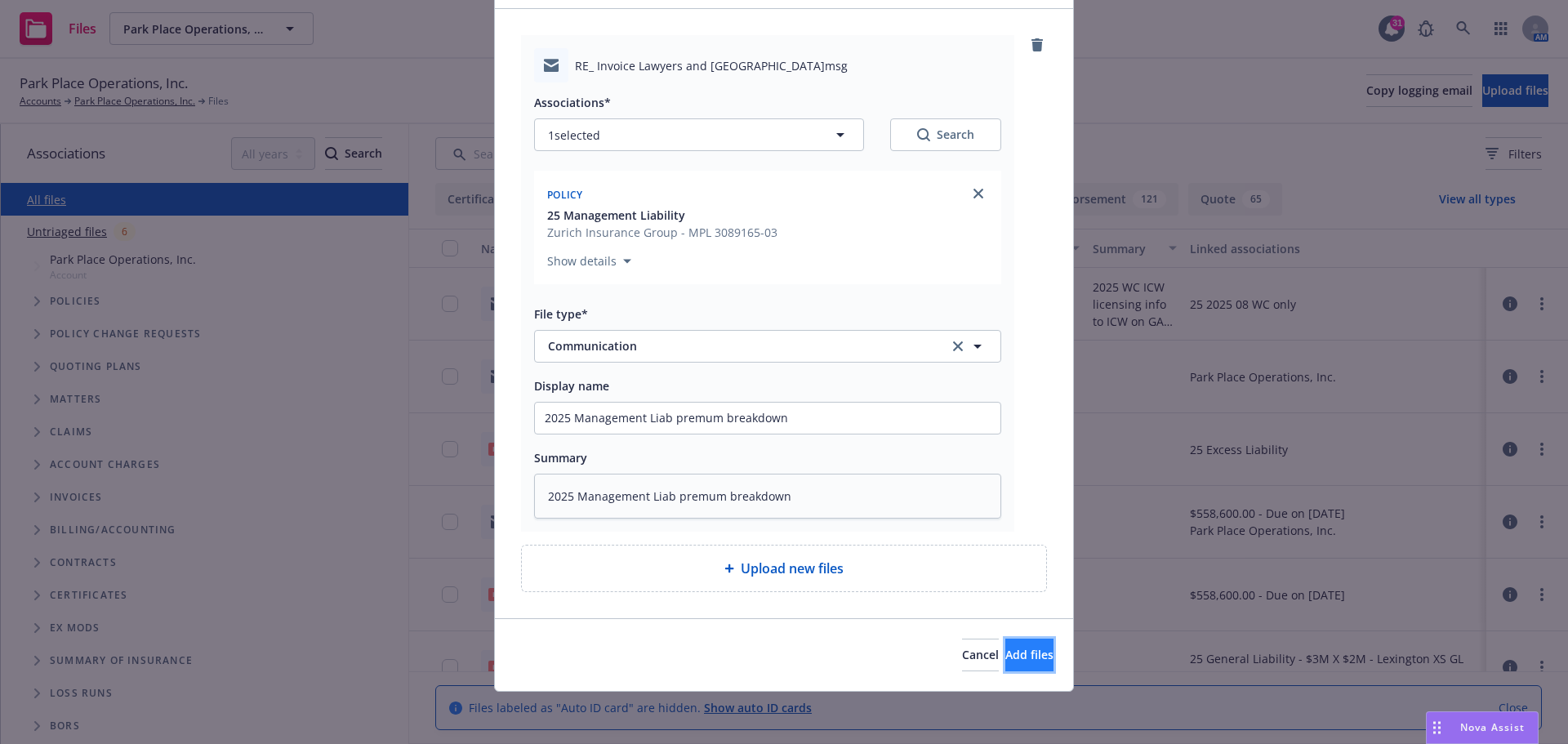
click at [1005, 658] on span "Add files" at bounding box center [1029, 654] width 48 height 16
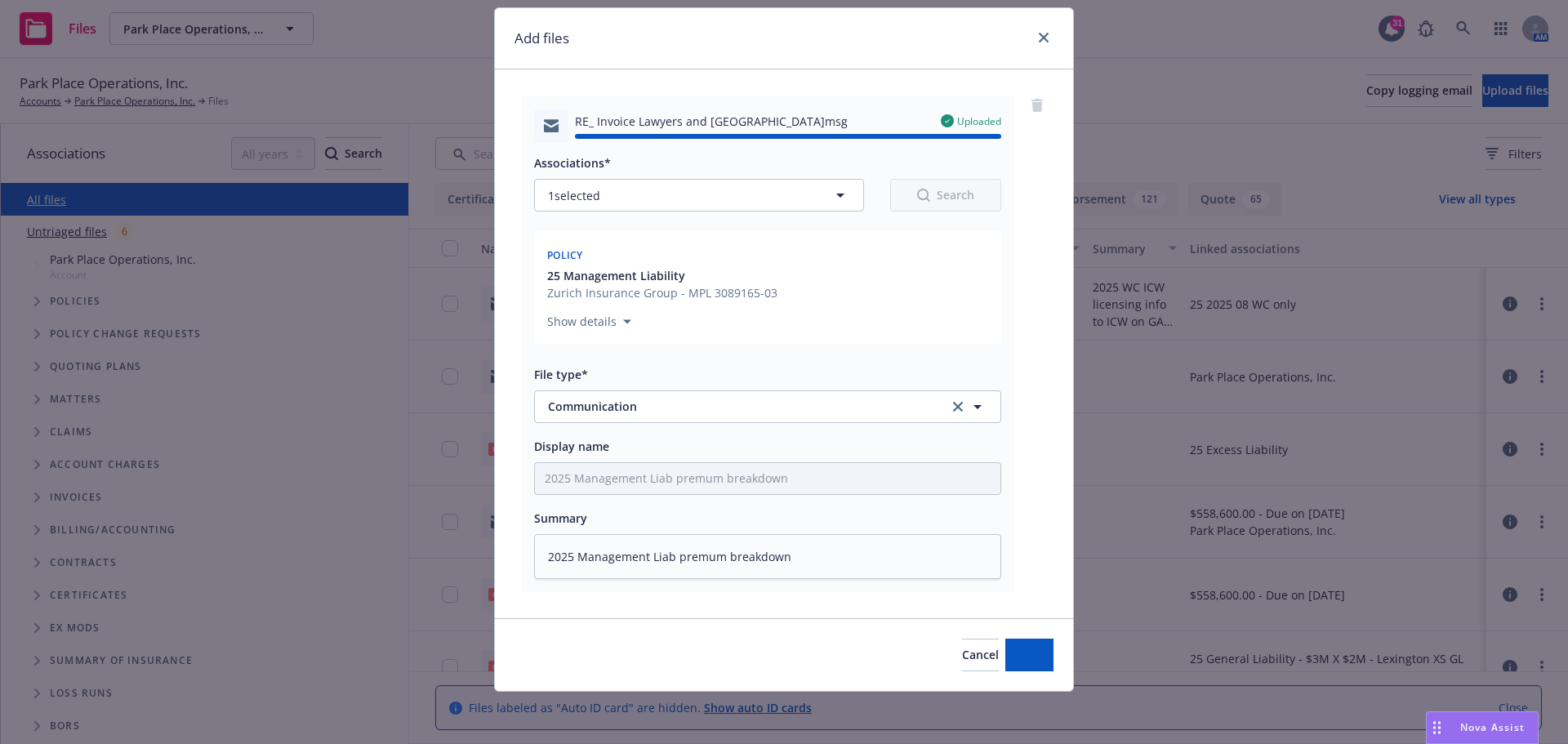
type textarea "x"
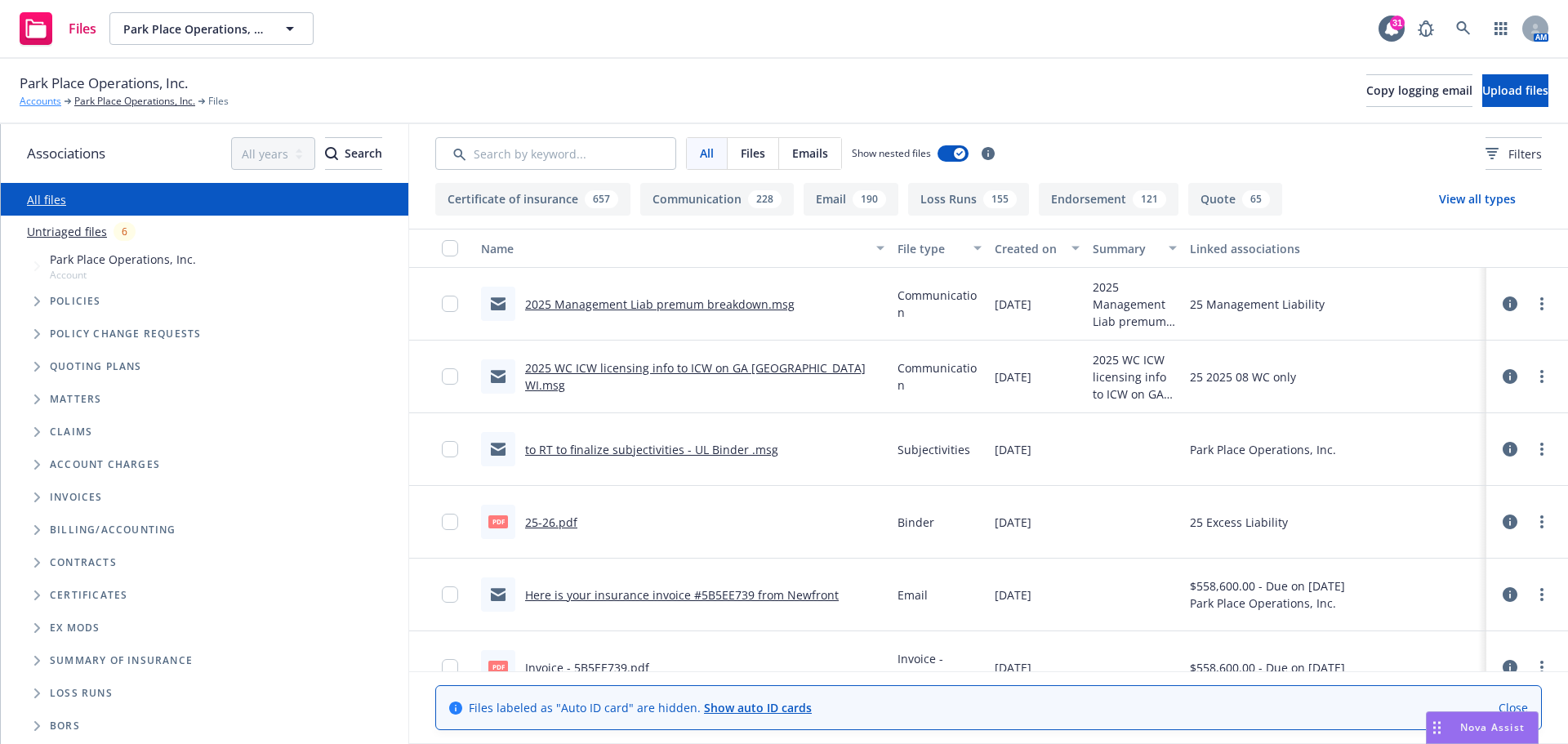
click at [37, 98] on link "Accounts" at bounding box center [40, 101] width 41 height 15
